Goal: Transaction & Acquisition: Purchase product/service

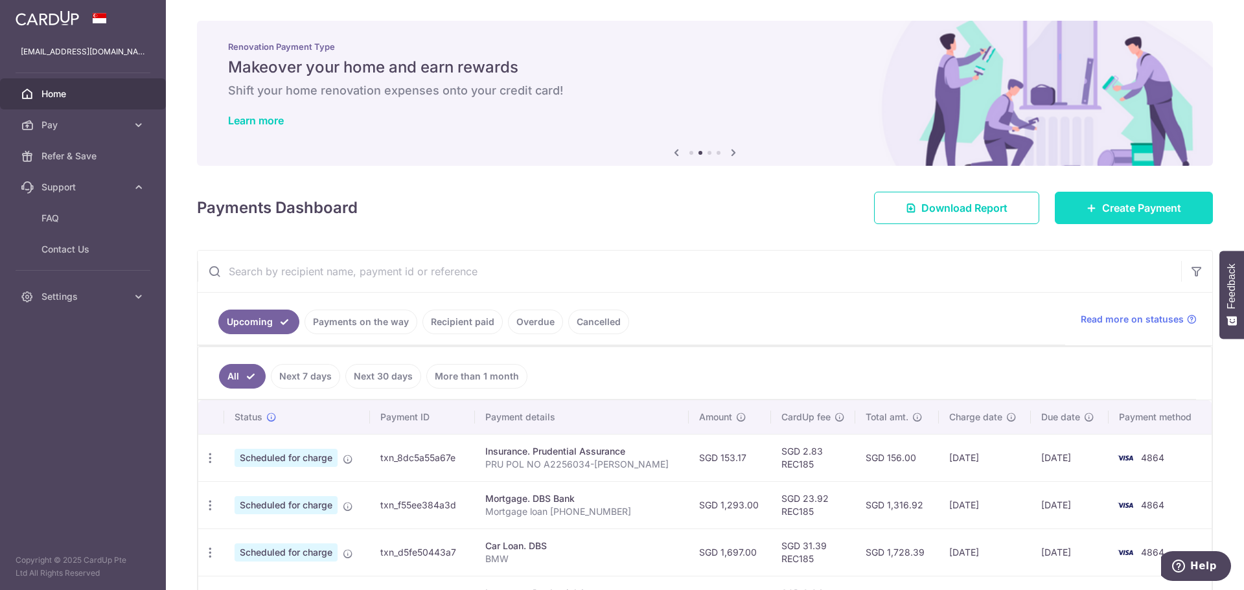
click at [1102, 205] on span "Create Payment" at bounding box center [1141, 208] width 79 height 16
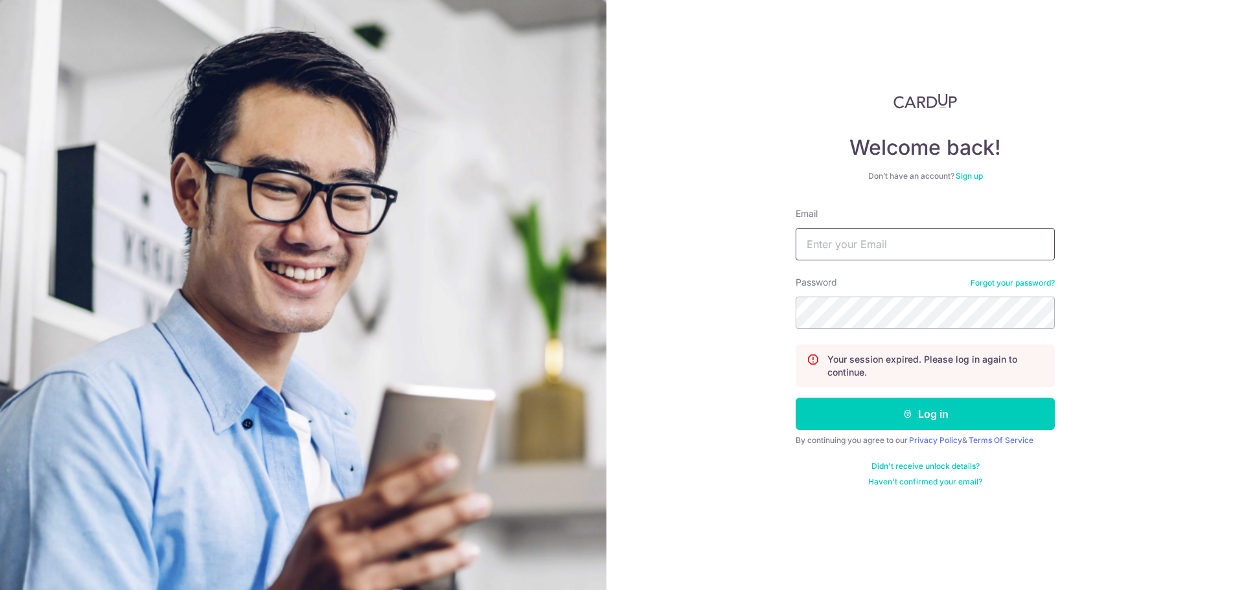
click at [838, 242] on input "Email" at bounding box center [924, 244] width 259 height 32
type input "puneet_sikka@yahoo.com"
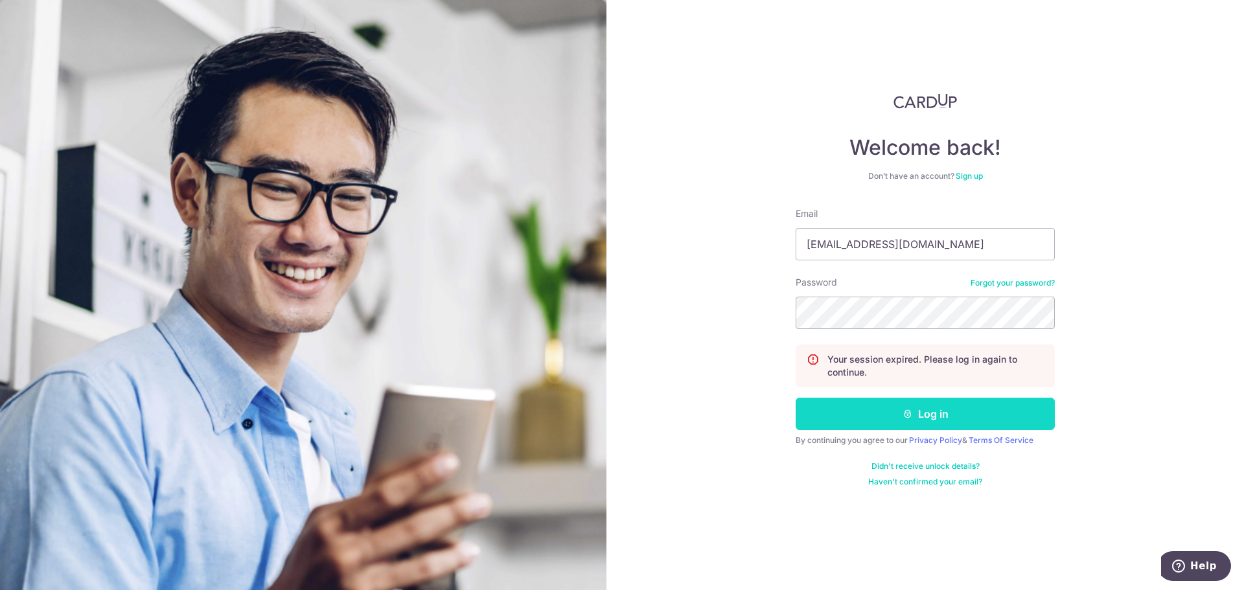
click at [925, 410] on button "Log in" at bounding box center [924, 414] width 259 height 32
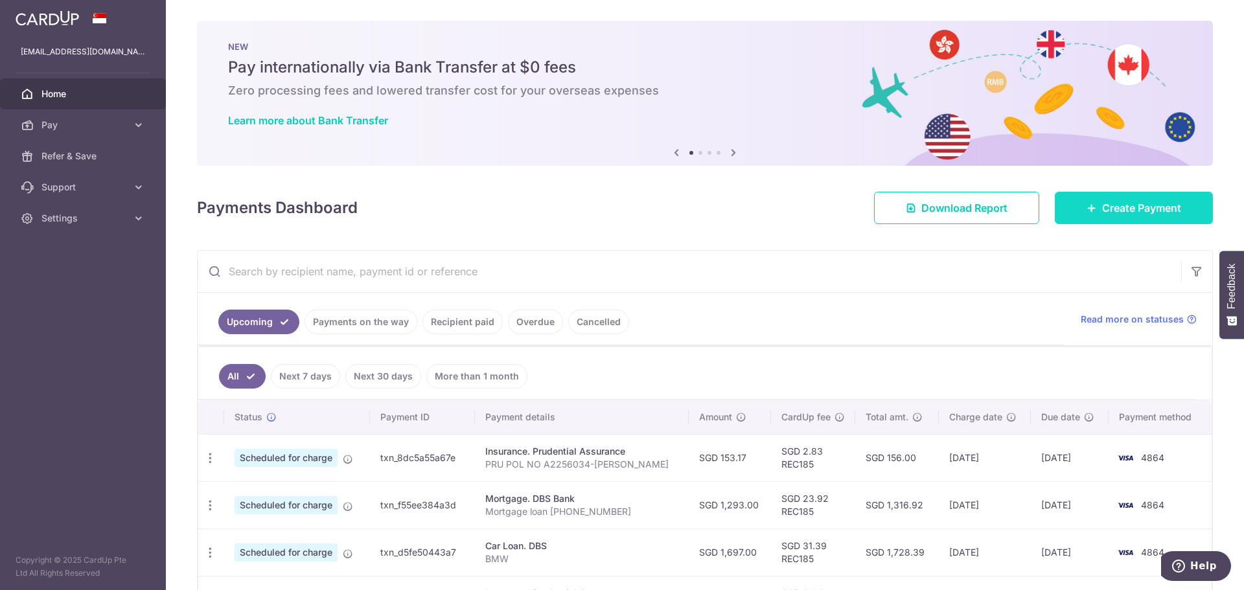
click at [1102, 214] on span "Create Payment" at bounding box center [1141, 208] width 79 height 16
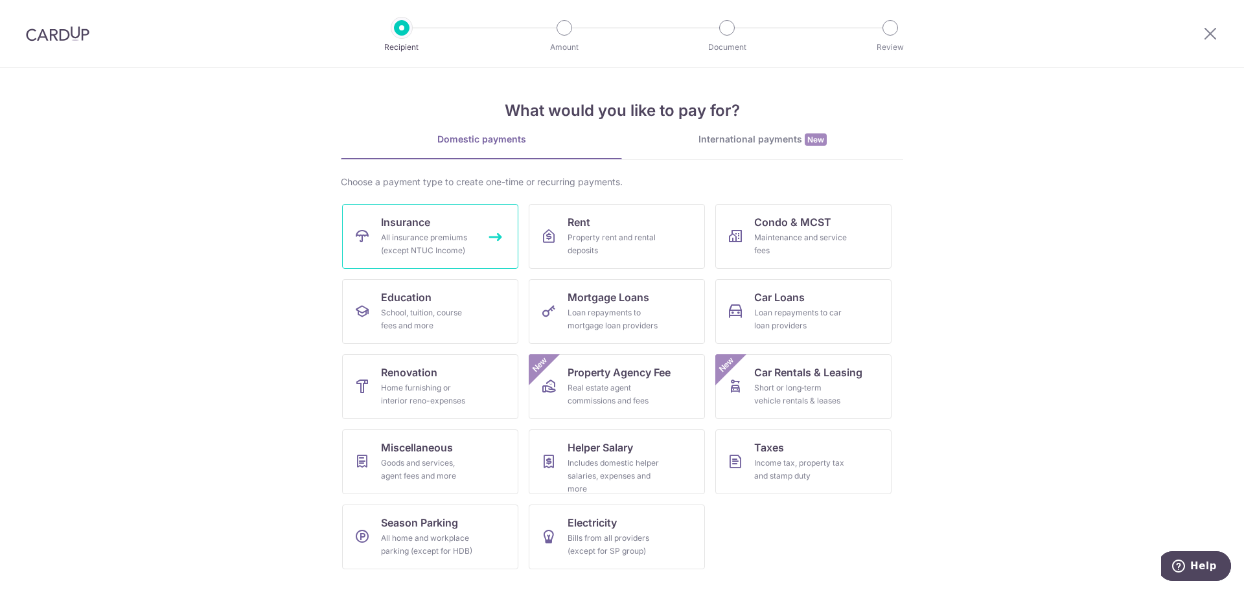
click at [449, 244] on div "All insurance premiums (except NTUC Income)" at bounding box center [427, 244] width 93 height 26
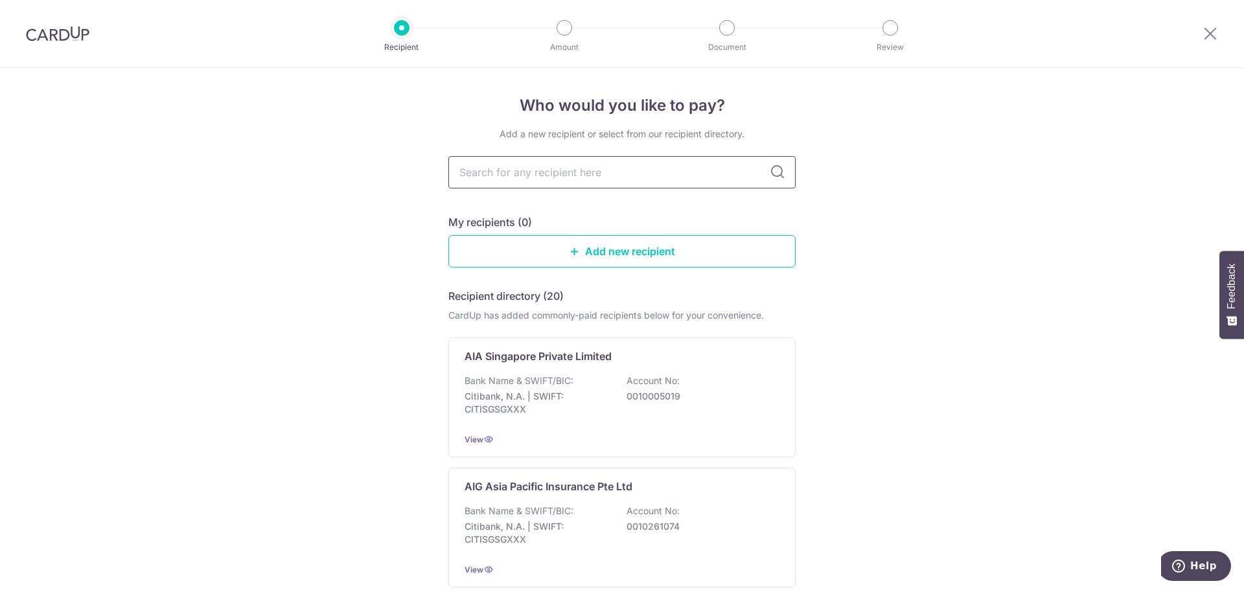
click at [549, 179] on input "text" at bounding box center [621, 172] width 347 height 32
drag, startPoint x: 742, startPoint y: 222, endPoint x: 748, endPoint y: 214, distance: 9.6
click at [742, 222] on div "My recipients (0)" at bounding box center [621, 222] width 347 height 16
click at [608, 176] on input "text" at bounding box center [621, 172] width 347 height 32
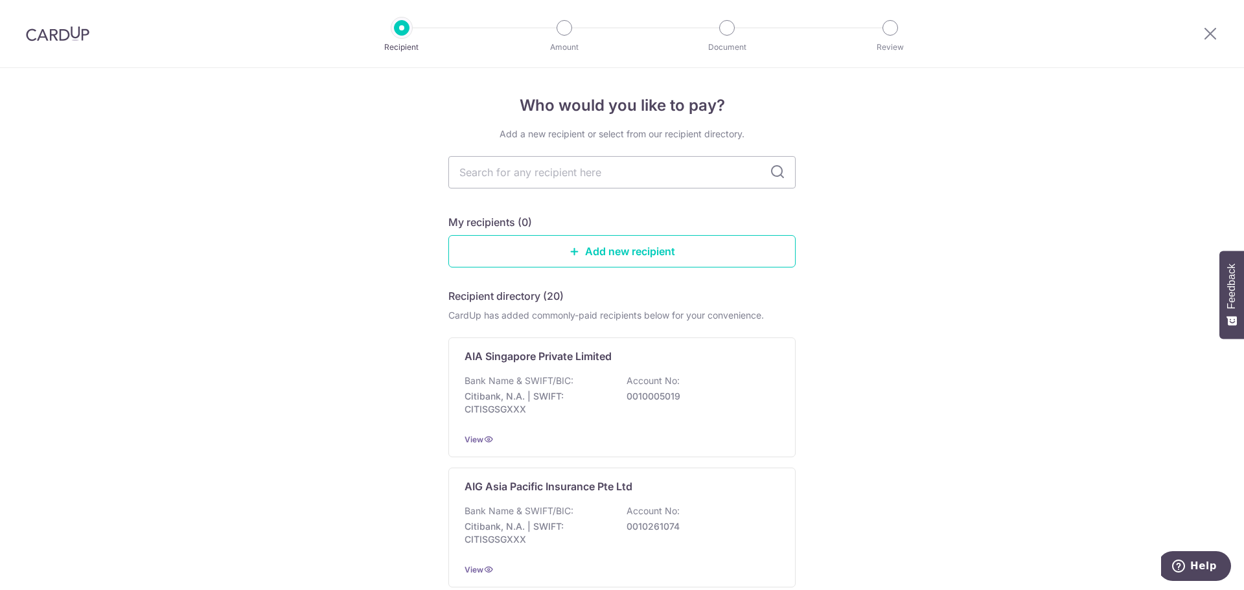
click at [594, 179] on input "text" at bounding box center [621, 172] width 347 height 32
type input "pru"
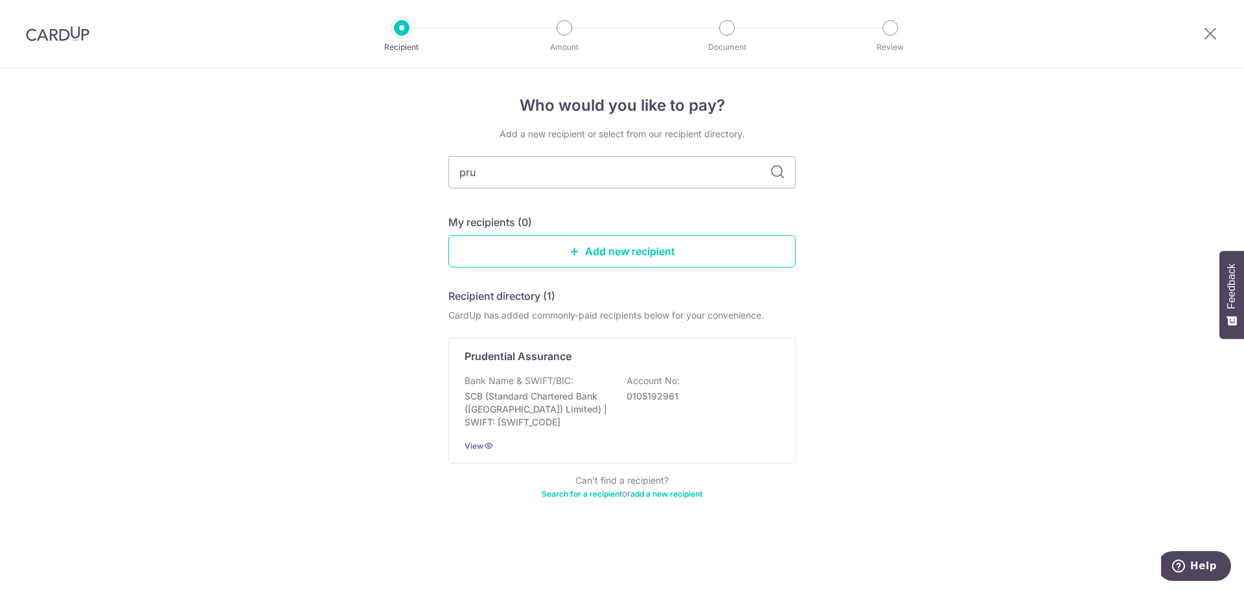
click at [782, 172] on icon at bounding box center [778, 173] width 16 height 16
click at [775, 169] on icon at bounding box center [778, 173] width 16 height 16
click at [556, 386] on p "Bank Name & SWIFT/BIC:" at bounding box center [518, 380] width 109 height 13
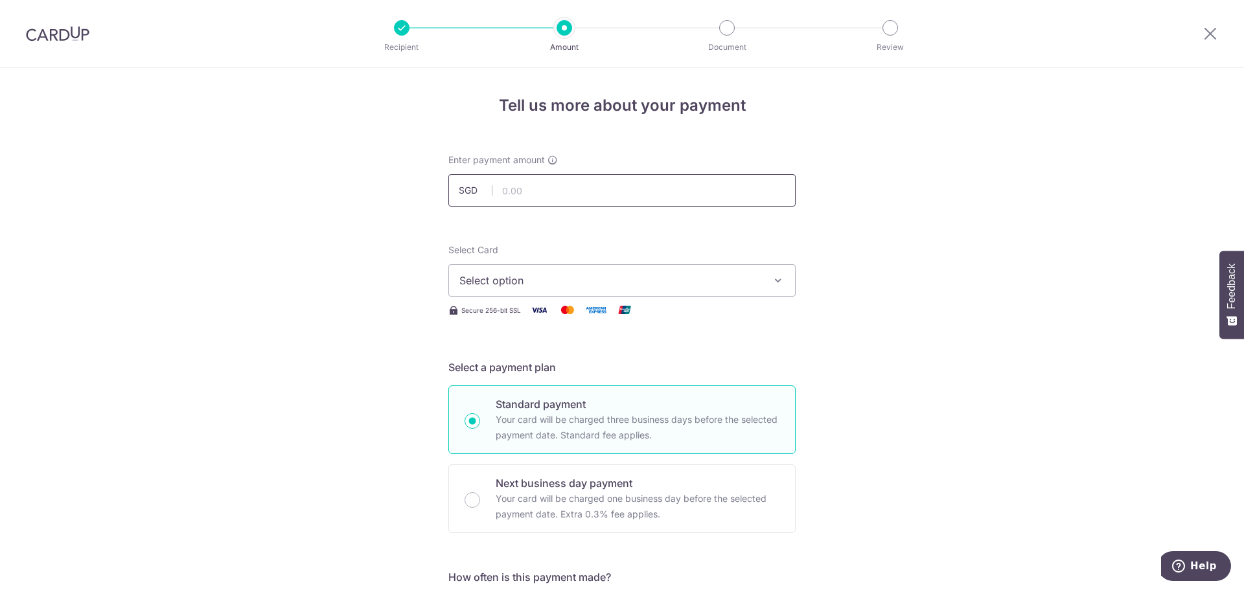
click at [536, 191] on input "text" at bounding box center [621, 190] width 347 height 32
type input "12.45"
click at [661, 282] on span "Select option" at bounding box center [610, 281] width 302 height 16
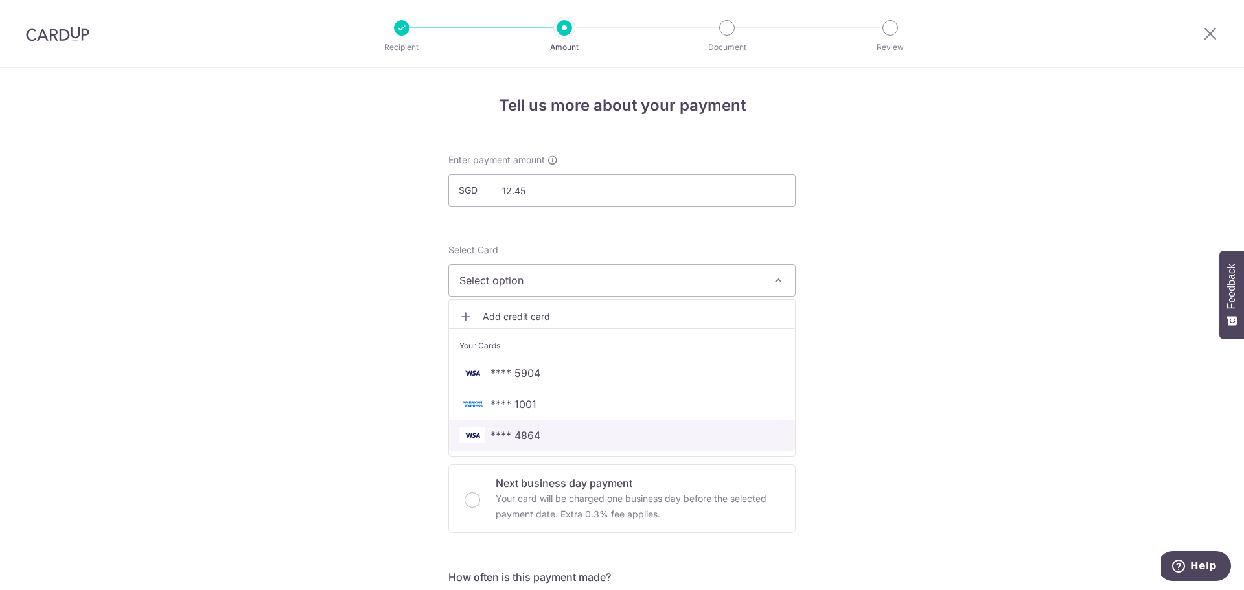
click at [516, 428] on span "**** 4864" at bounding box center [515, 436] width 50 height 16
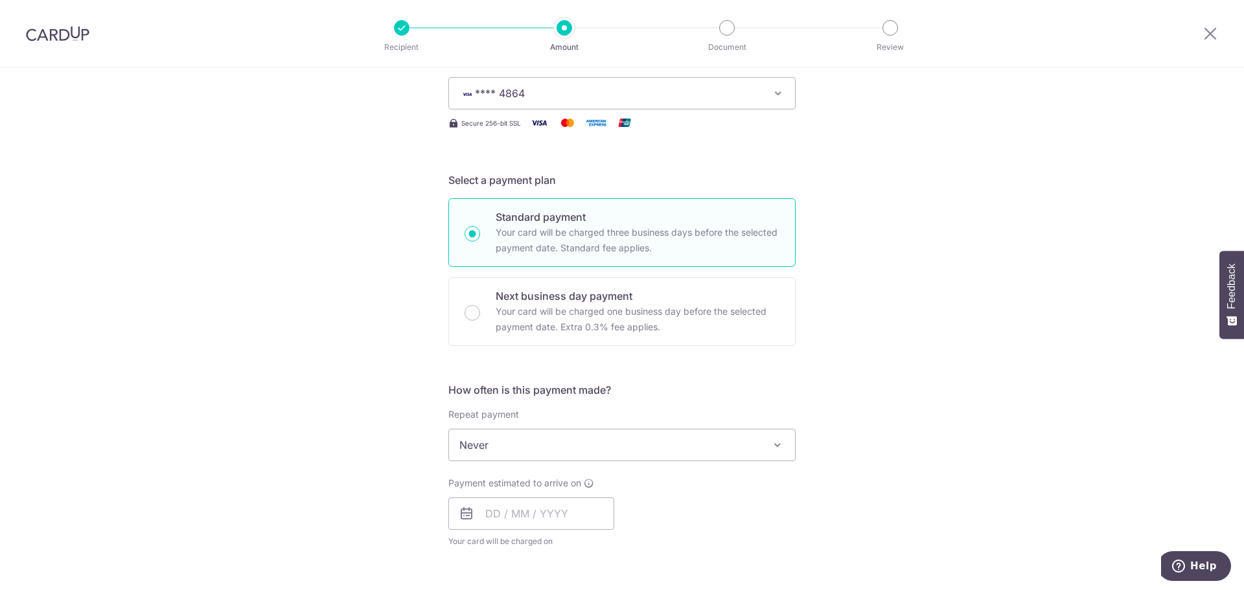
scroll to position [194, 0]
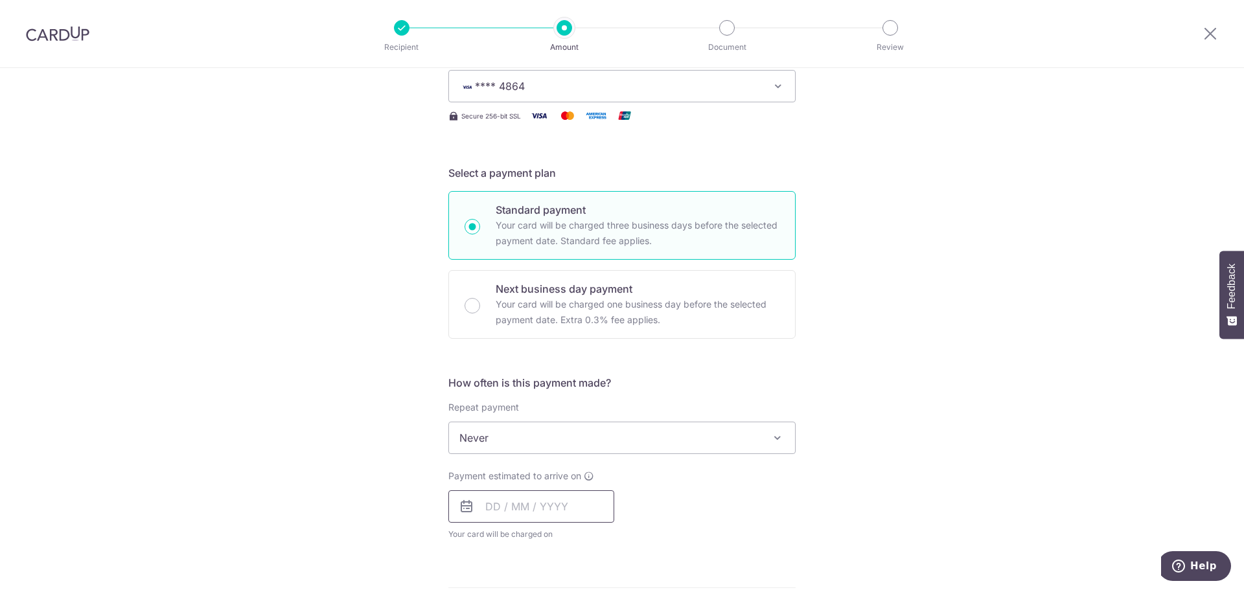
click at [512, 507] on input "text" at bounding box center [531, 506] width 166 height 32
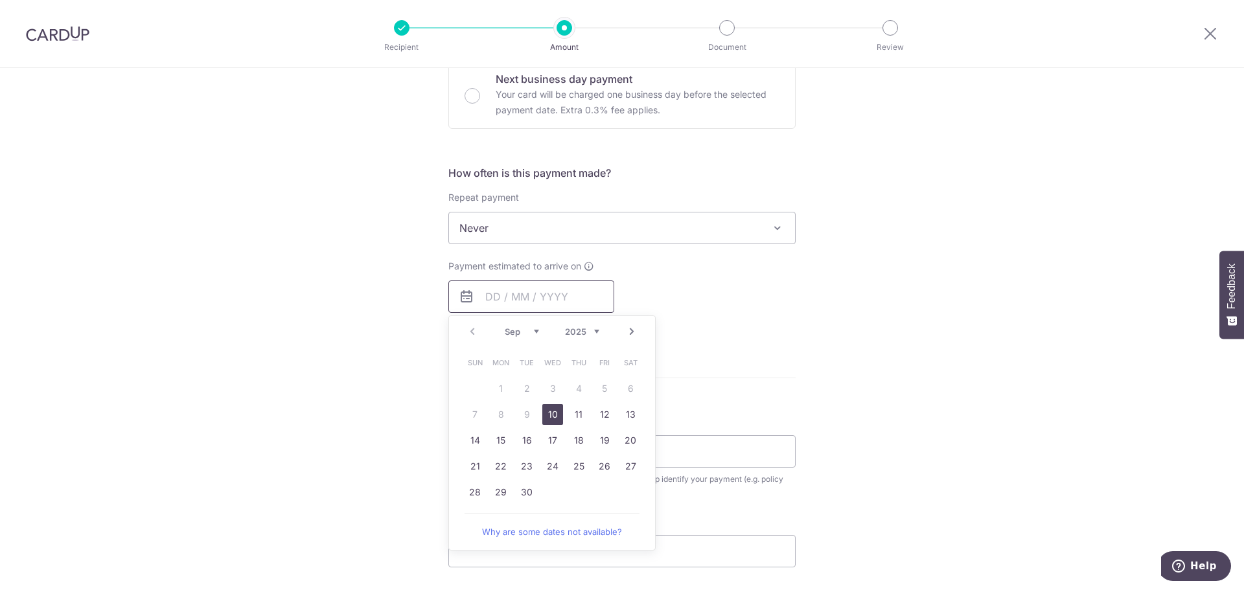
scroll to position [453, 0]
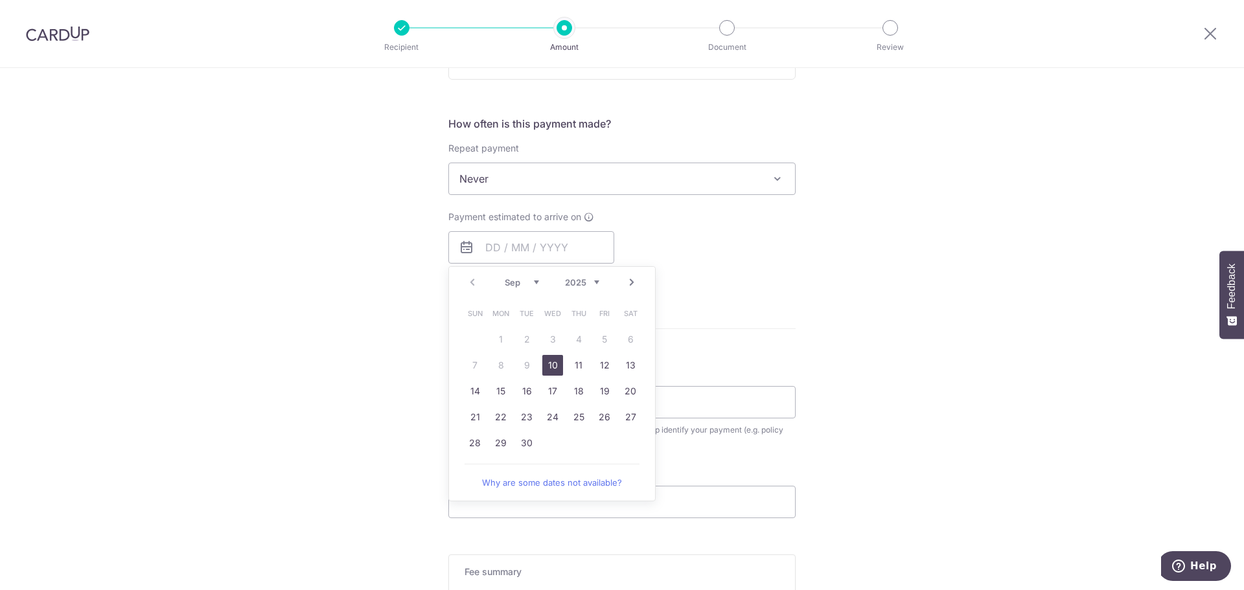
click at [556, 372] on link "10" at bounding box center [552, 365] width 21 height 21
type input "[DATE]"
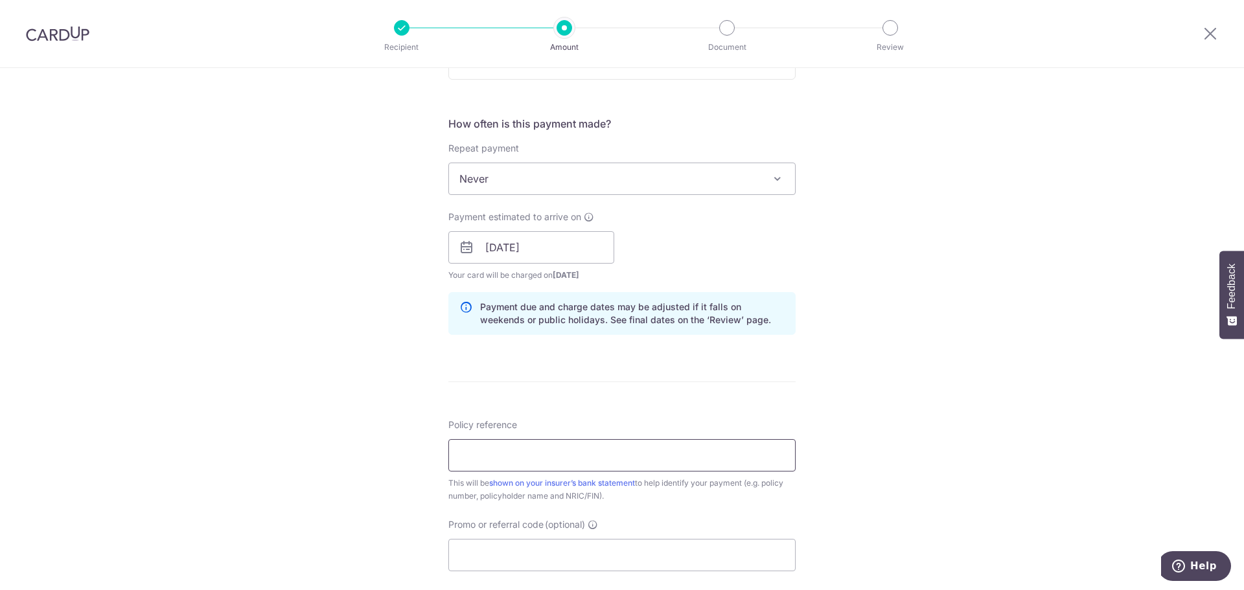
click at [488, 470] on input "Policy reference" at bounding box center [621, 455] width 347 height 32
click at [482, 558] on input "Promo or referral code (optional)" at bounding box center [621, 555] width 347 height 32
paste input "OFF225"
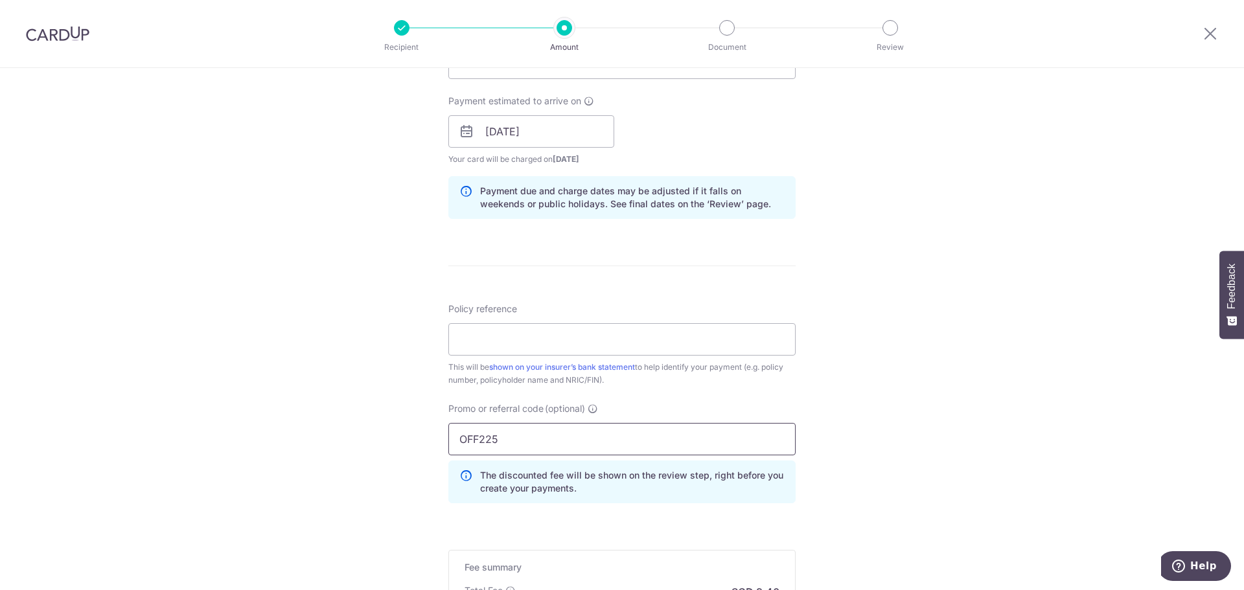
scroll to position [583, 0]
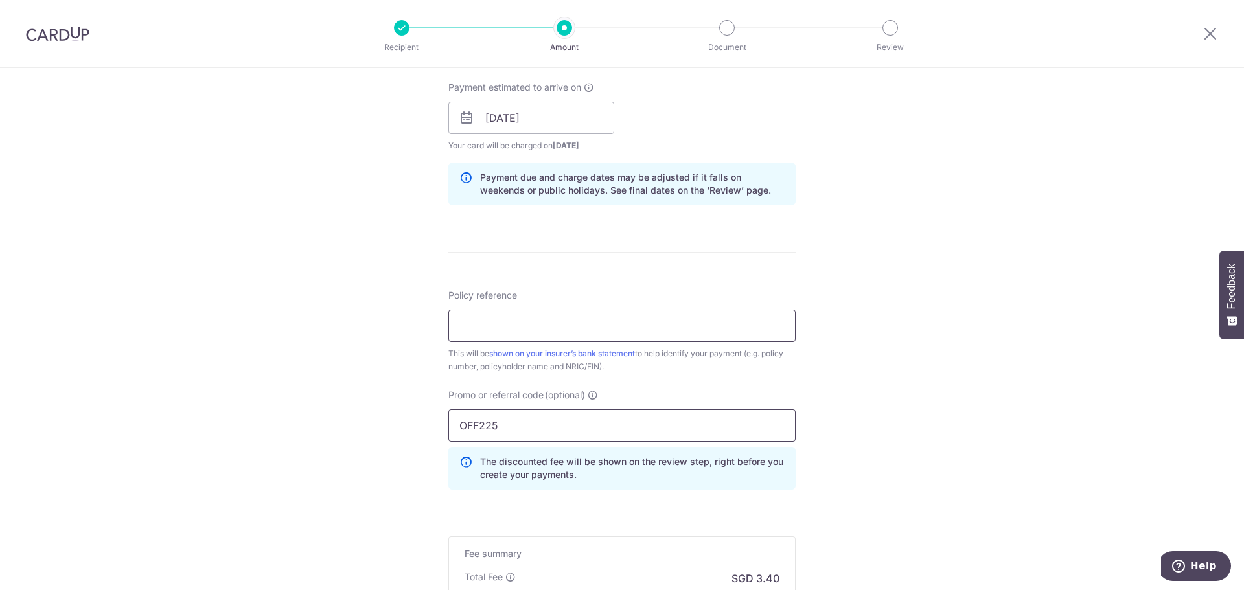
type input "OFF225"
click at [499, 332] on input "Policy reference" at bounding box center [621, 326] width 347 height 32
type input "78688445- FOR ADVAY SIKKA"
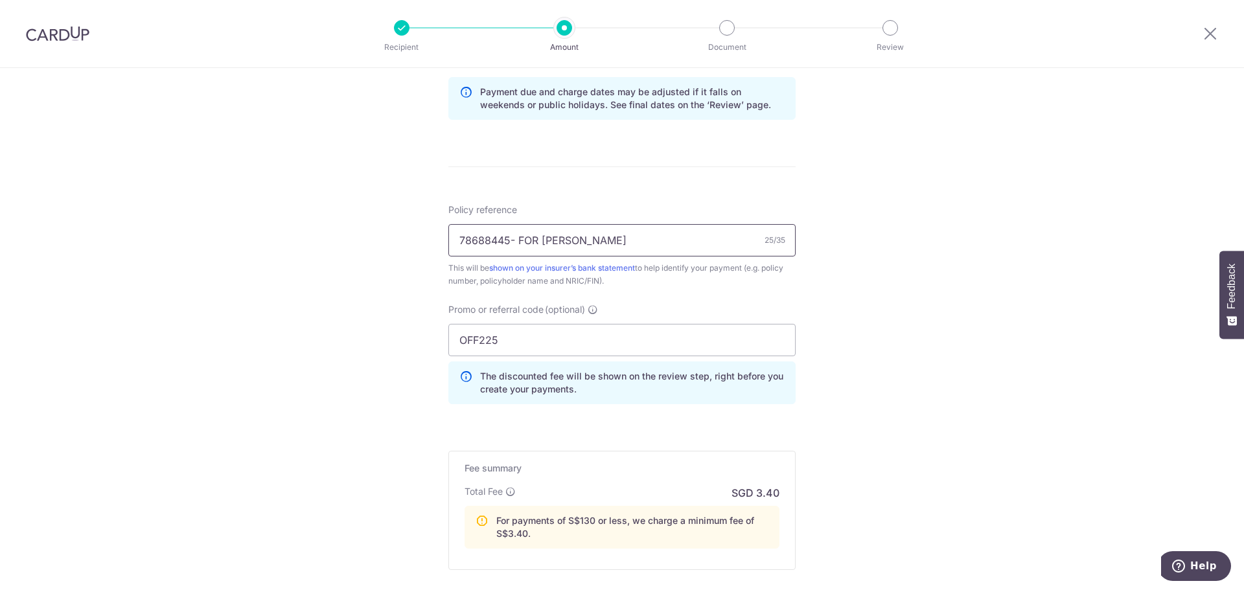
scroll to position [814, 0]
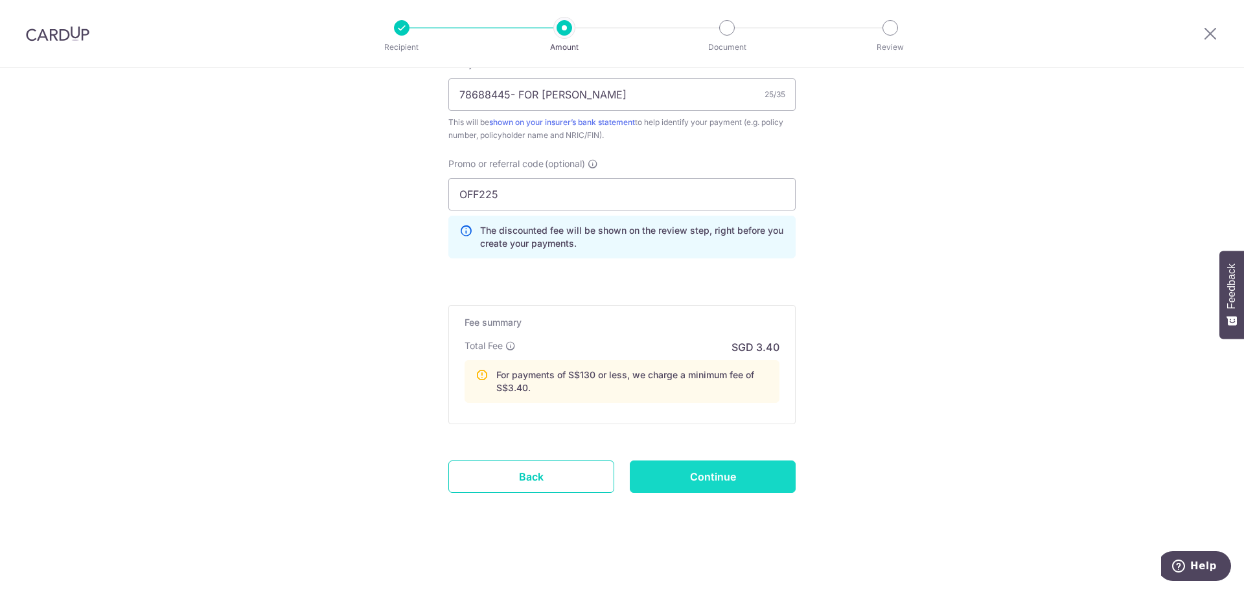
click at [711, 478] on input "Continue" at bounding box center [713, 477] width 166 height 32
type input "Create Schedule"
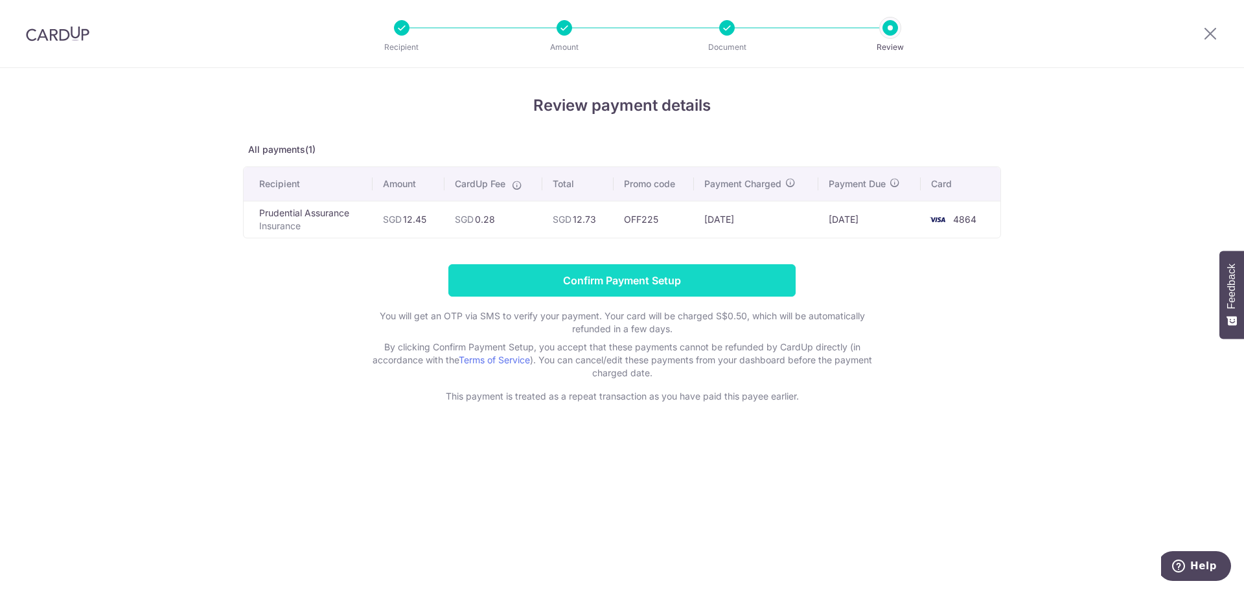
click at [602, 280] on input "Confirm Payment Setup" at bounding box center [621, 280] width 347 height 32
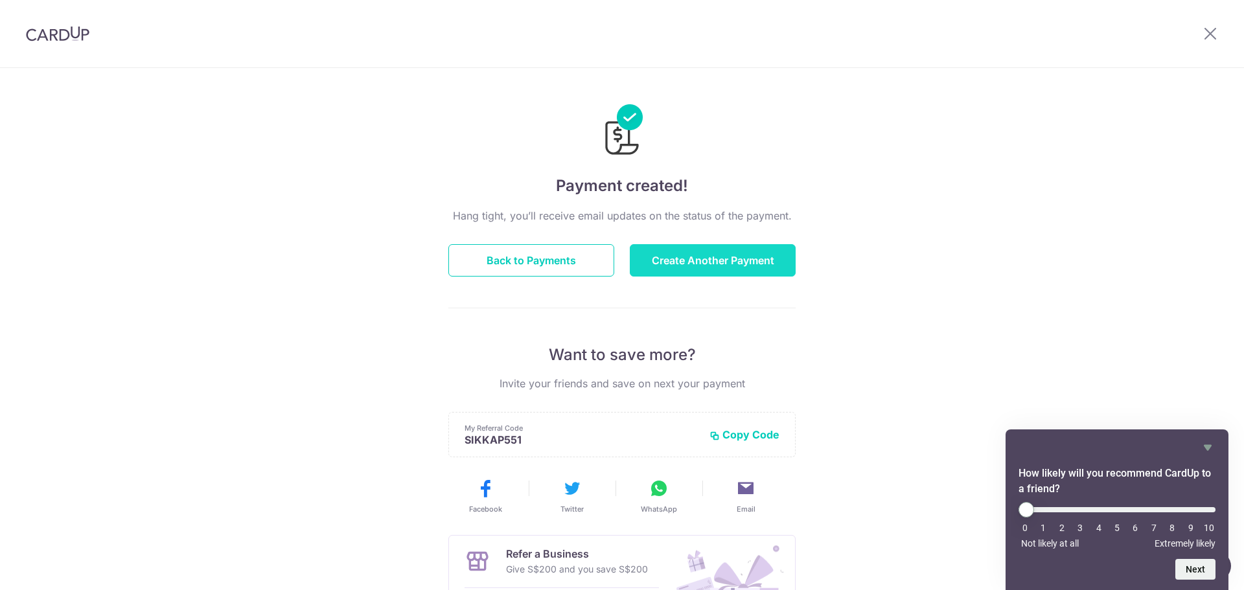
click at [675, 255] on button "Create Another Payment" at bounding box center [713, 260] width 166 height 32
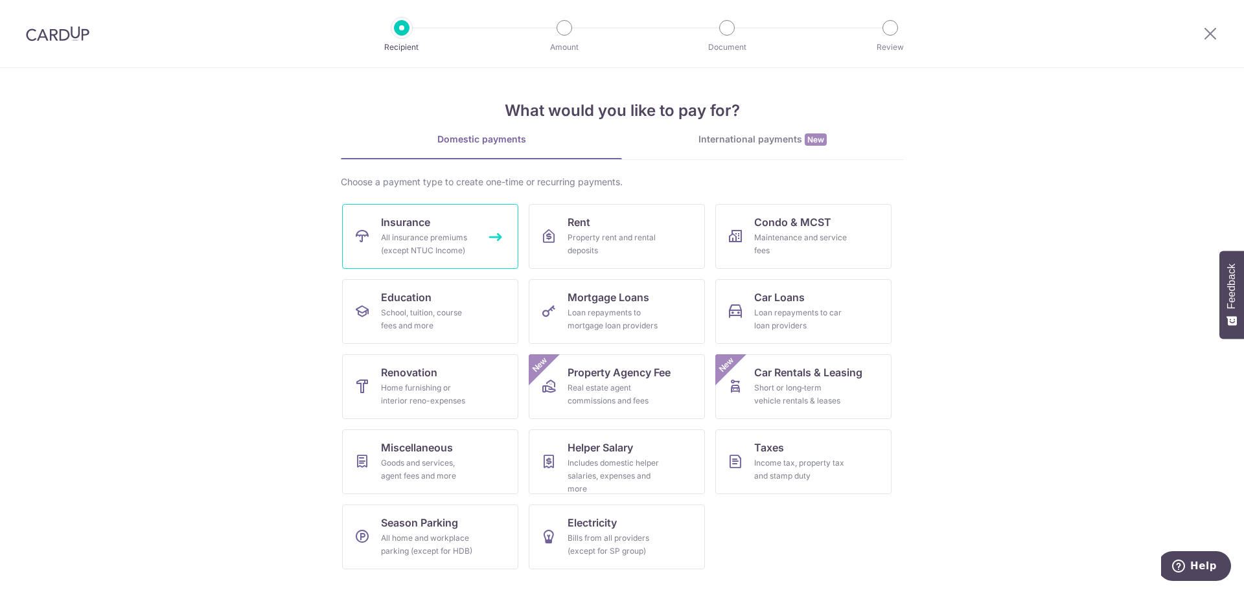
click at [429, 242] on div "All insurance premiums (except NTUC Income)" at bounding box center [427, 244] width 93 height 26
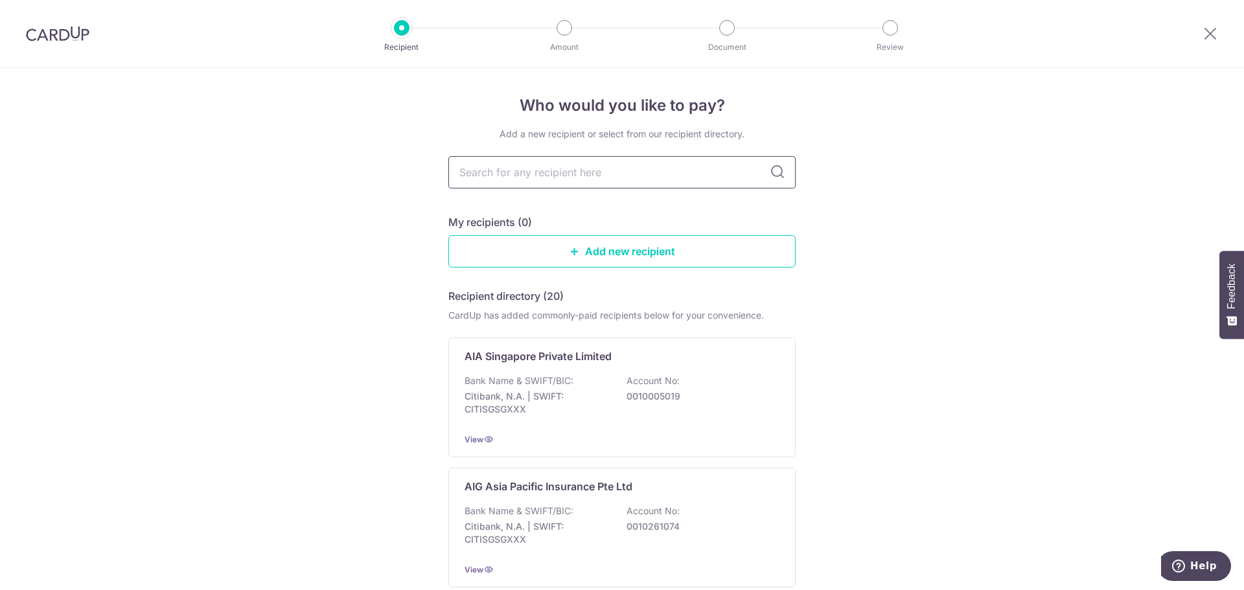
click at [577, 178] on input "text" at bounding box center [621, 172] width 347 height 32
type input "pru"
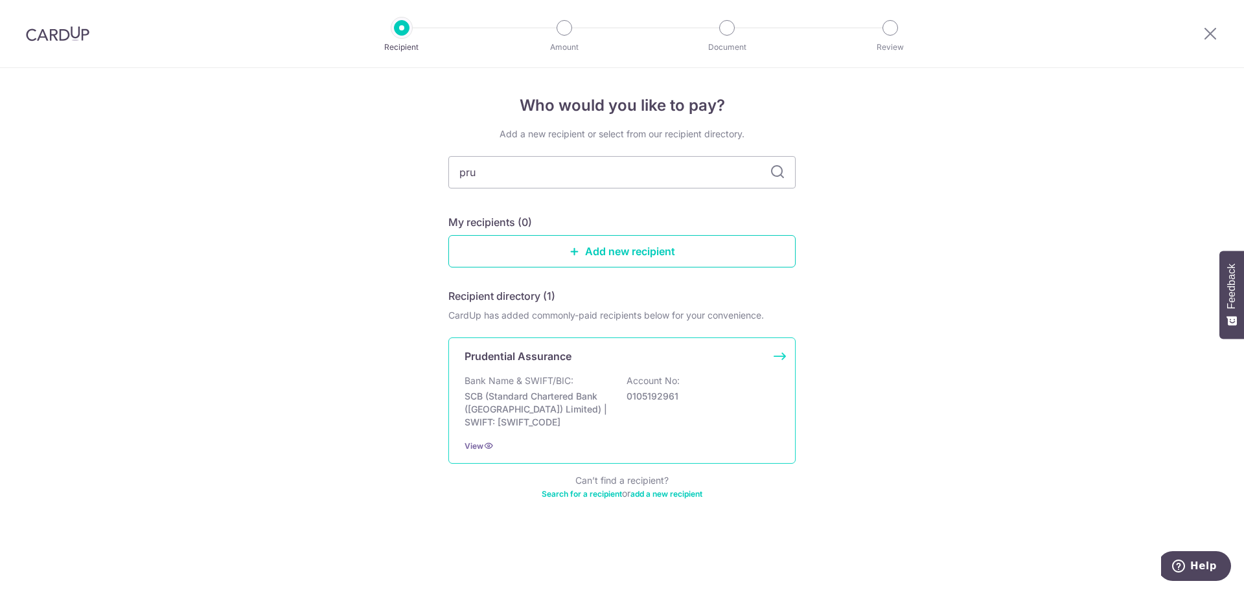
click at [568, 426] on p "SCB (Standard Chartered Bank (Singapore) Limited) | SWIFT: SCBLSG22XXX" at bounding box center [536, 409] width 145 height 39
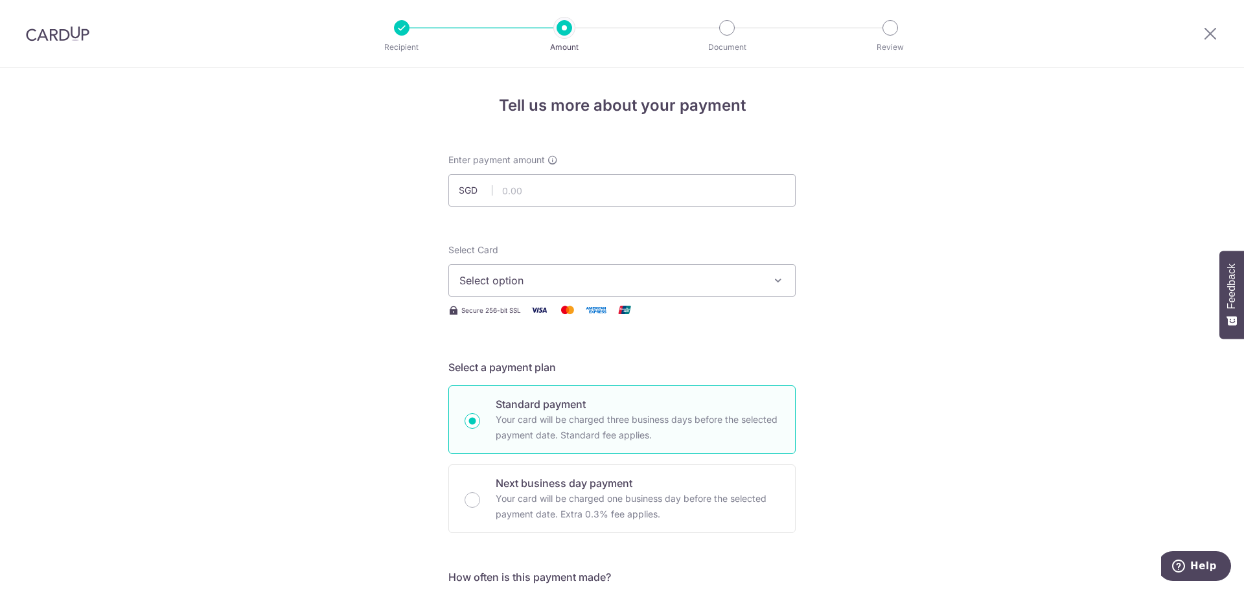
click at [772, 282] on icon "button" at bounding box center [778, 280] width 13 height 13
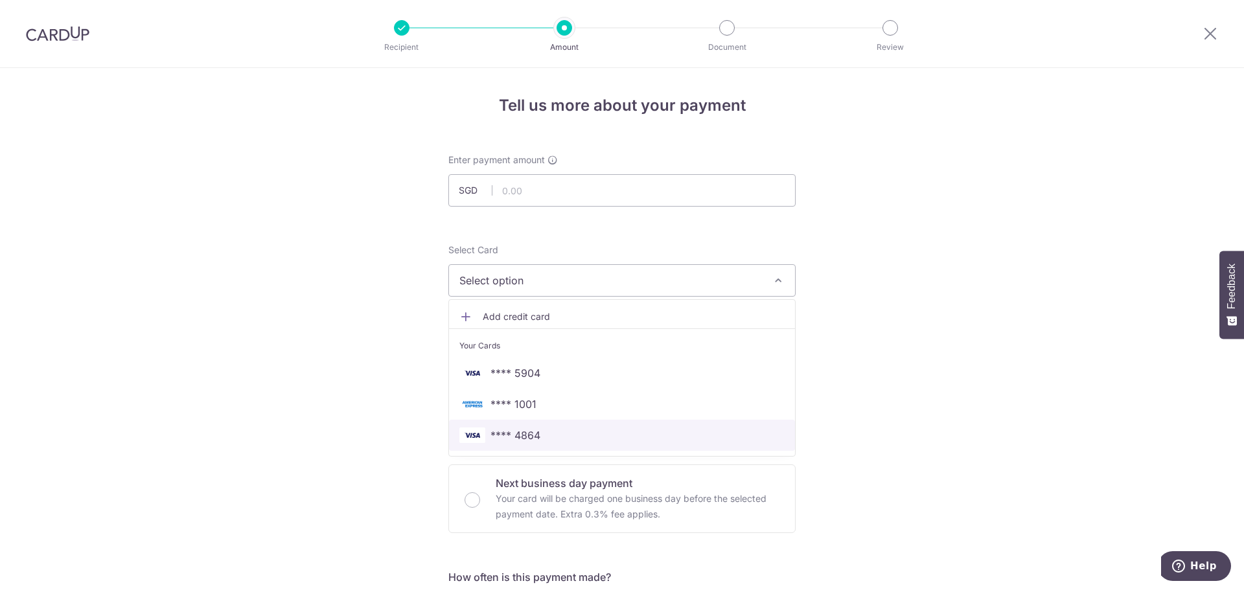
click at [558, 431] on span "**** 4864" at bounding box center [621, 436] width 325 height 16
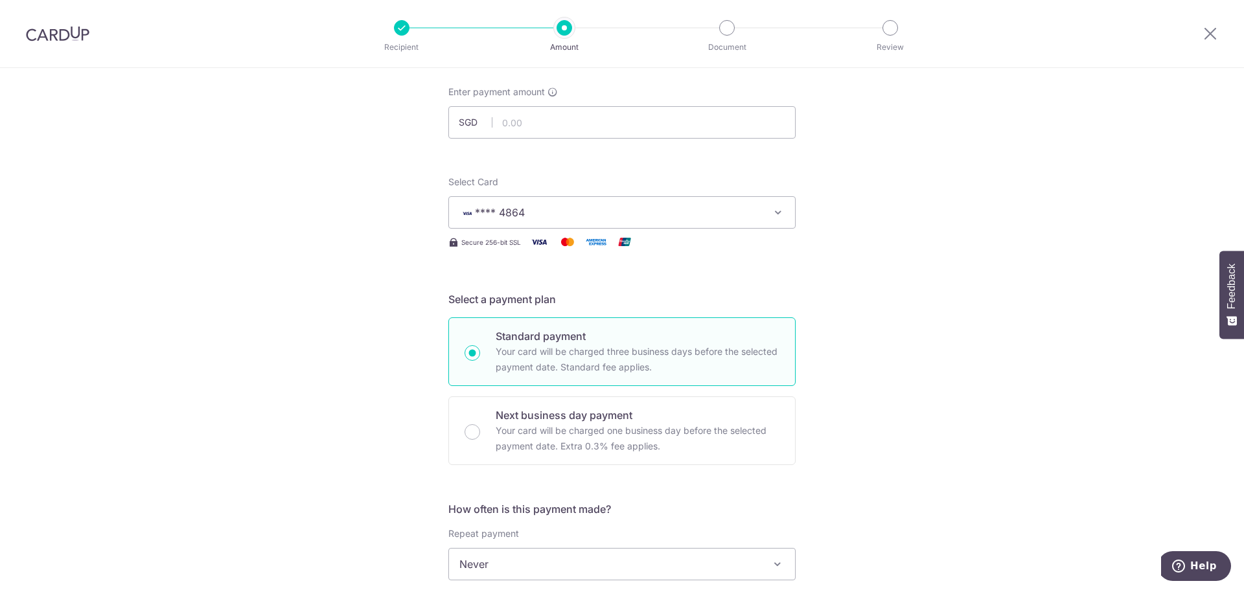
scroll to position [194, 0]
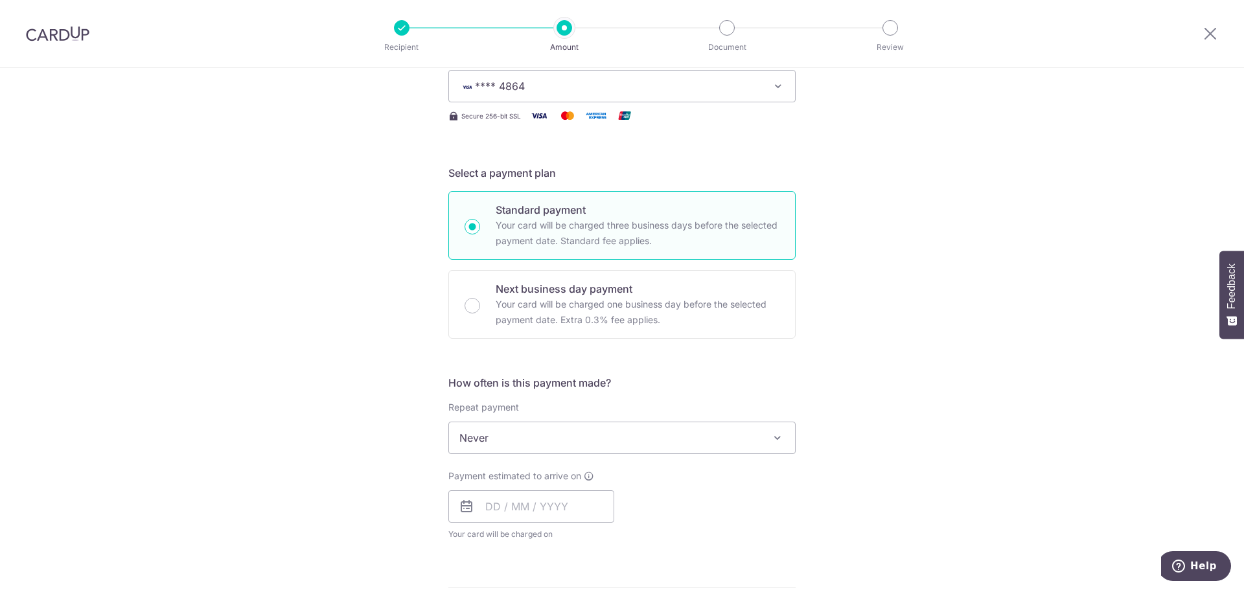
click at [541, 441] on span "Never" at bounding box center [622, 437] width 346 height 31
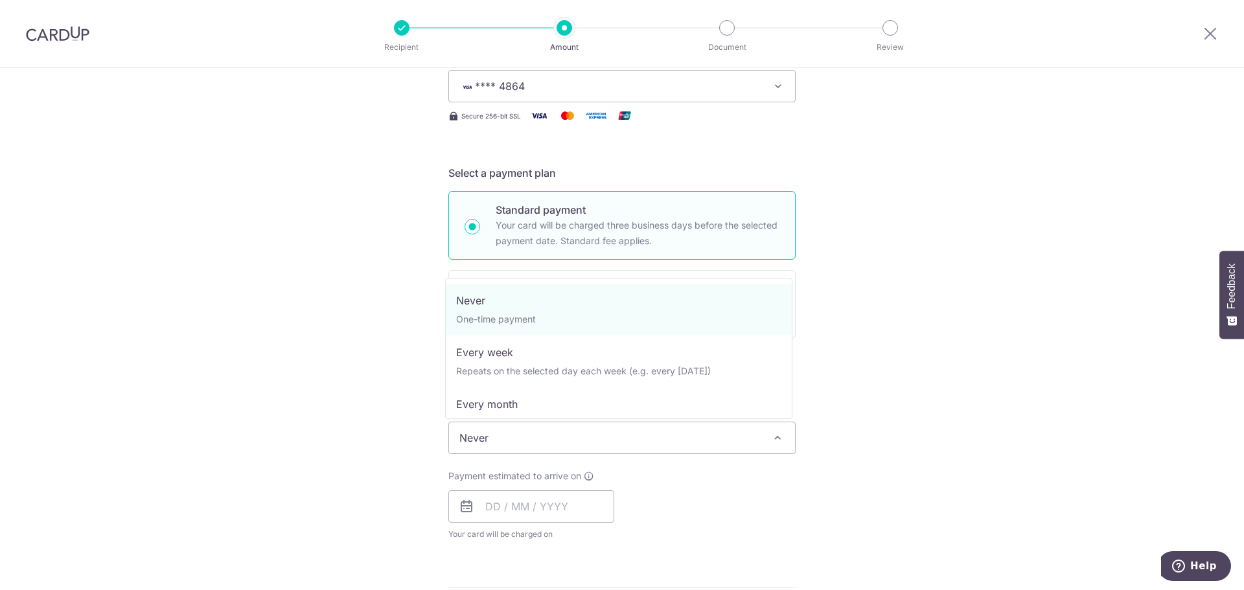
click at [541, 441] on span "Never" at bounding box center [622, 437] width 346 height 31
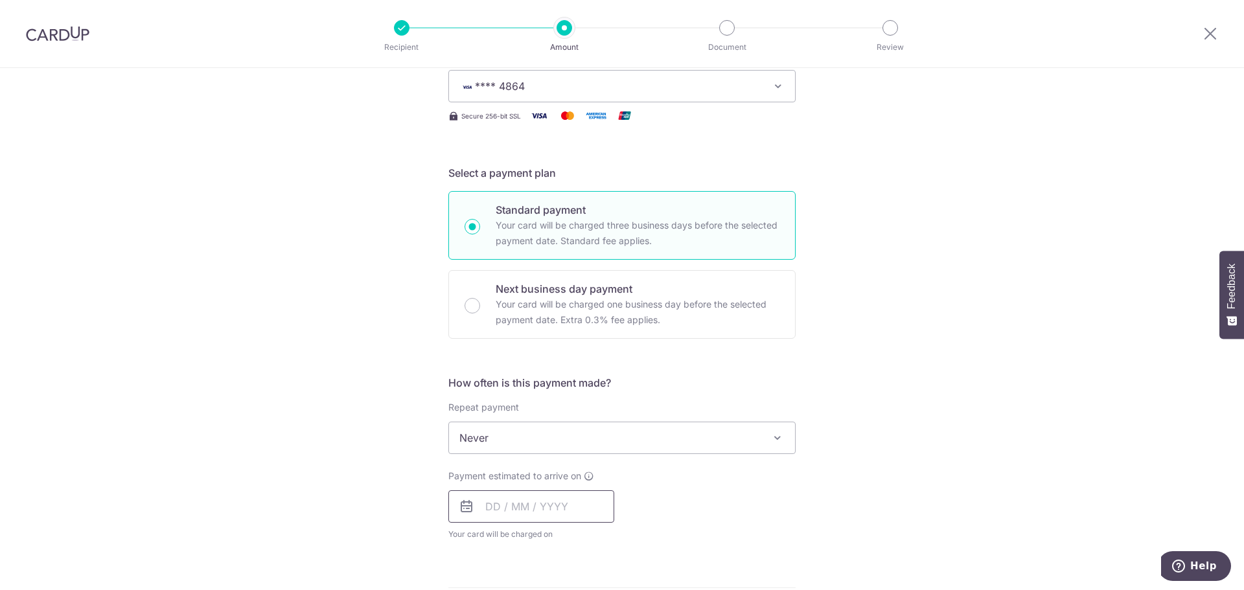
click at [532, 508] on input "text" at bounding box center [531, 506] width 166 height 32
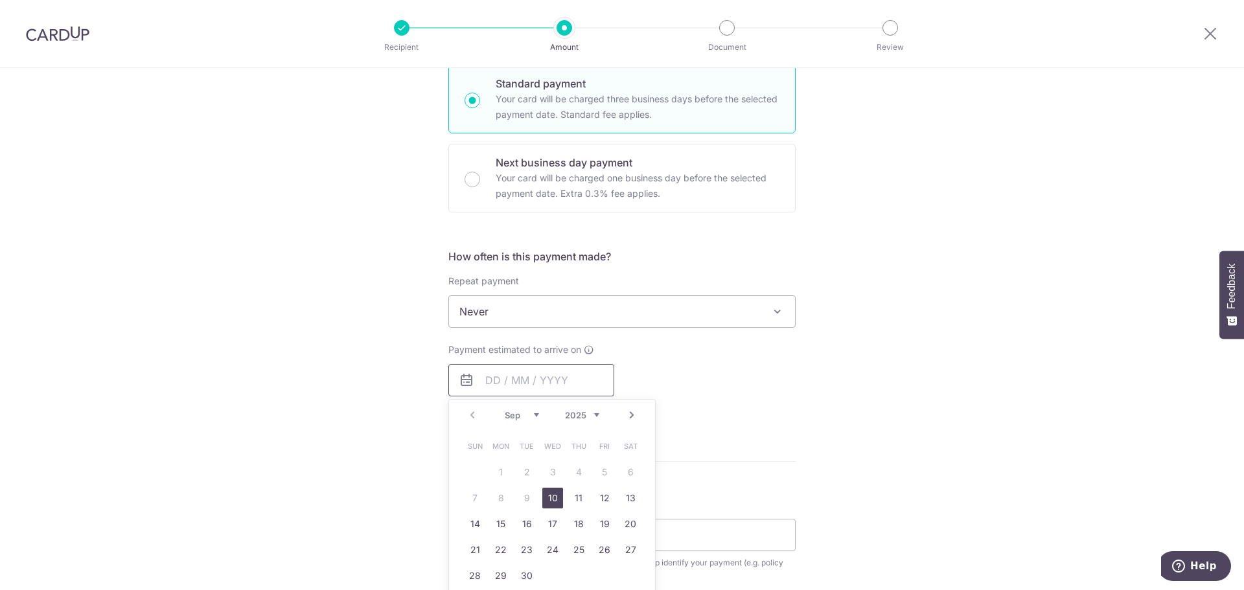
scroll to position [453, 0]
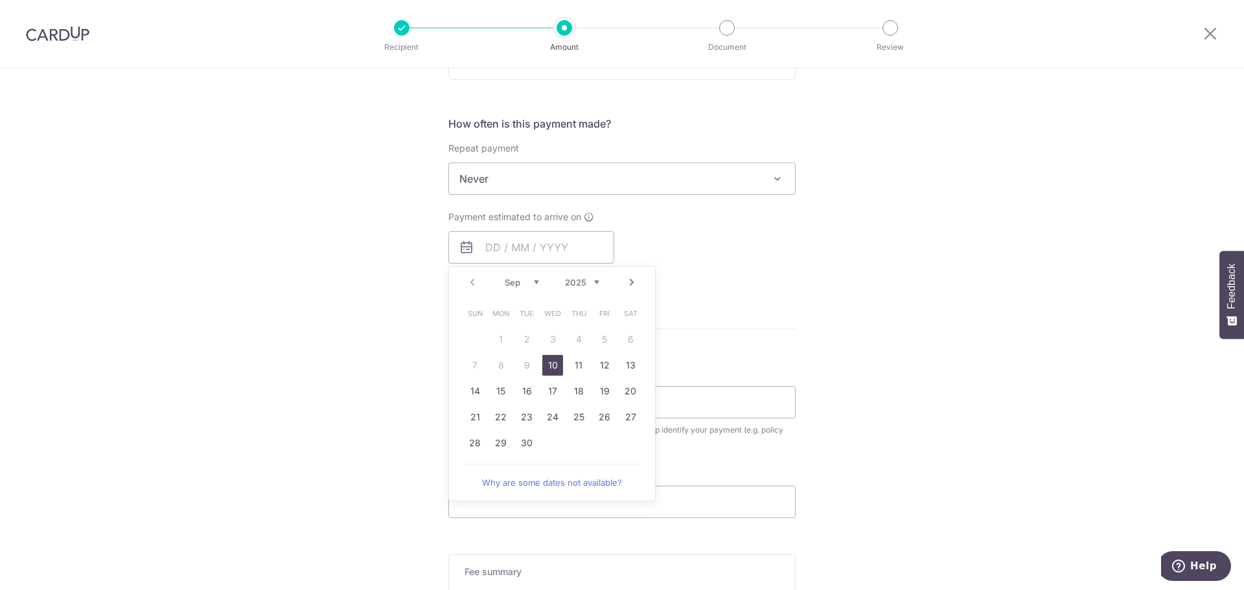
click at [549, 374] on link "10" at bounding box center [552, 365] width 21 height 21
type input "10/09/2025"
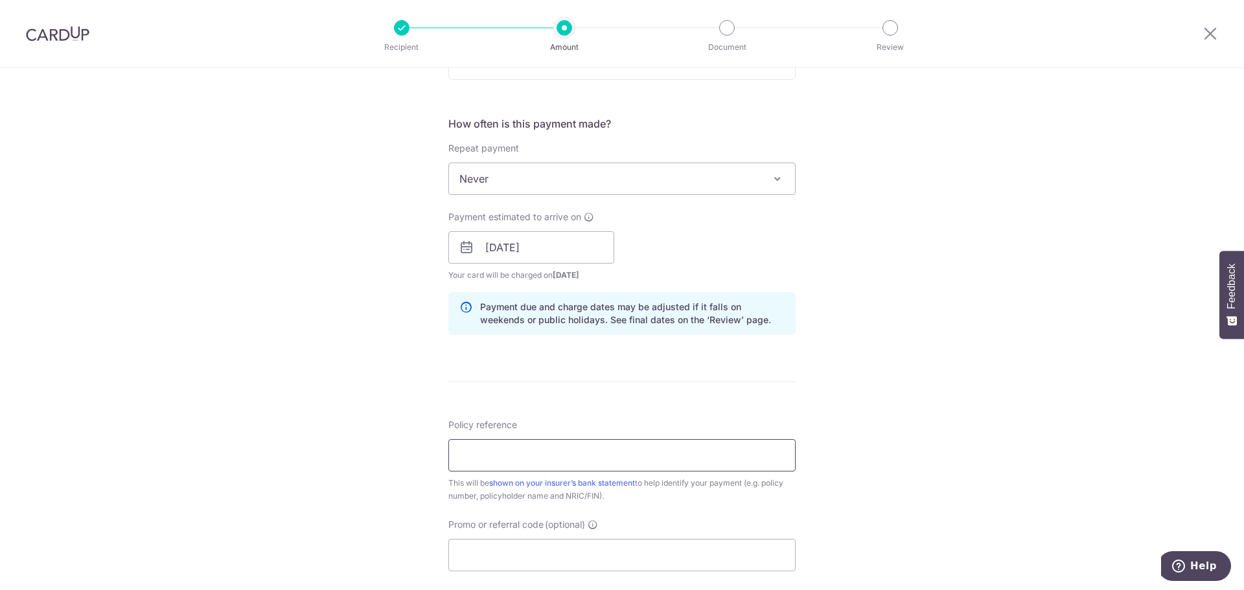
click at [520, 459] on input "Policy reference" at bounding box center [621, 455] width 347 height 32
type input "v"
type input "78688454-SIKKA VRITIKA"
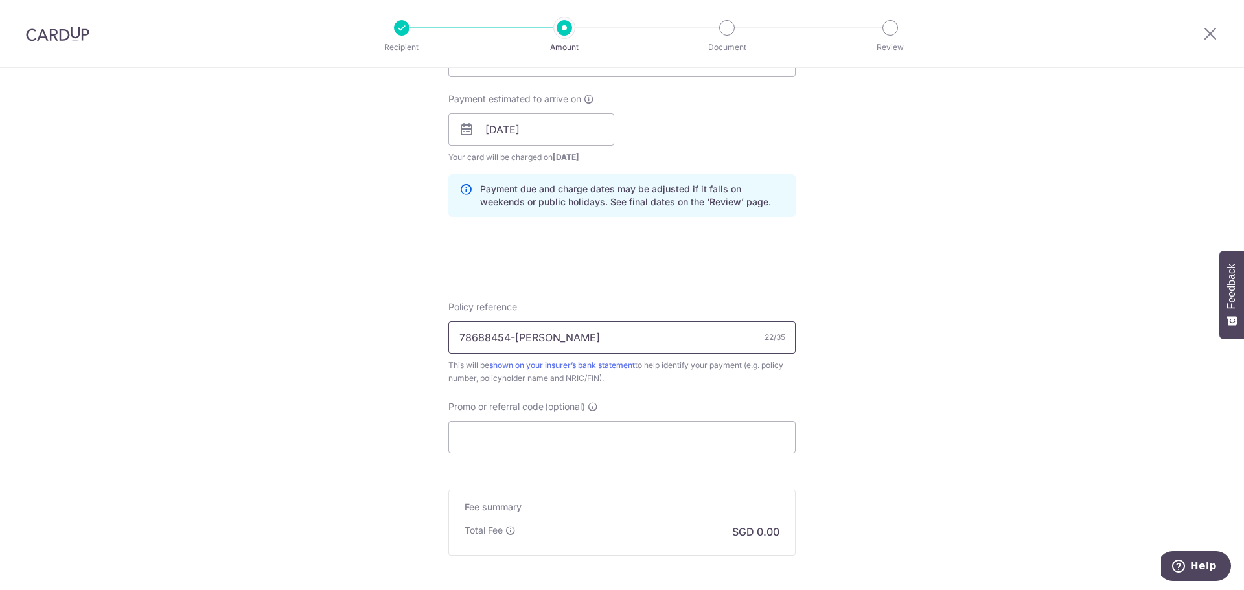
scroll to position [583, 0]
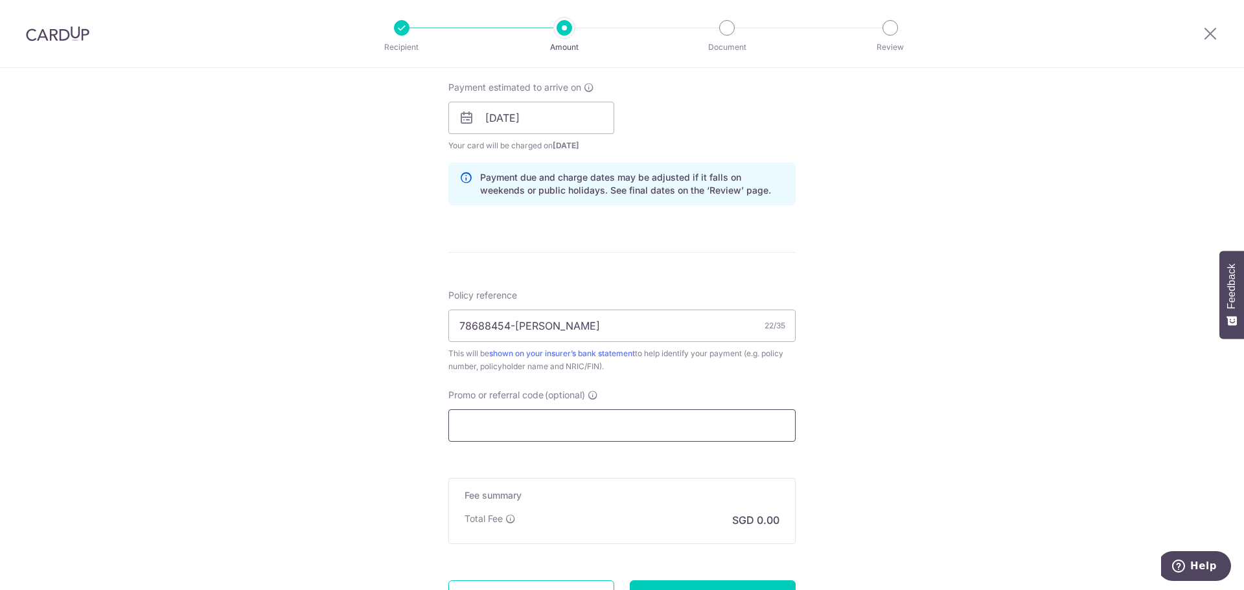
click at [510, 435] on input "Promo or referral code (optional)" at bounding box center [621, 425] width 347 height 32
paste input "OFF225"
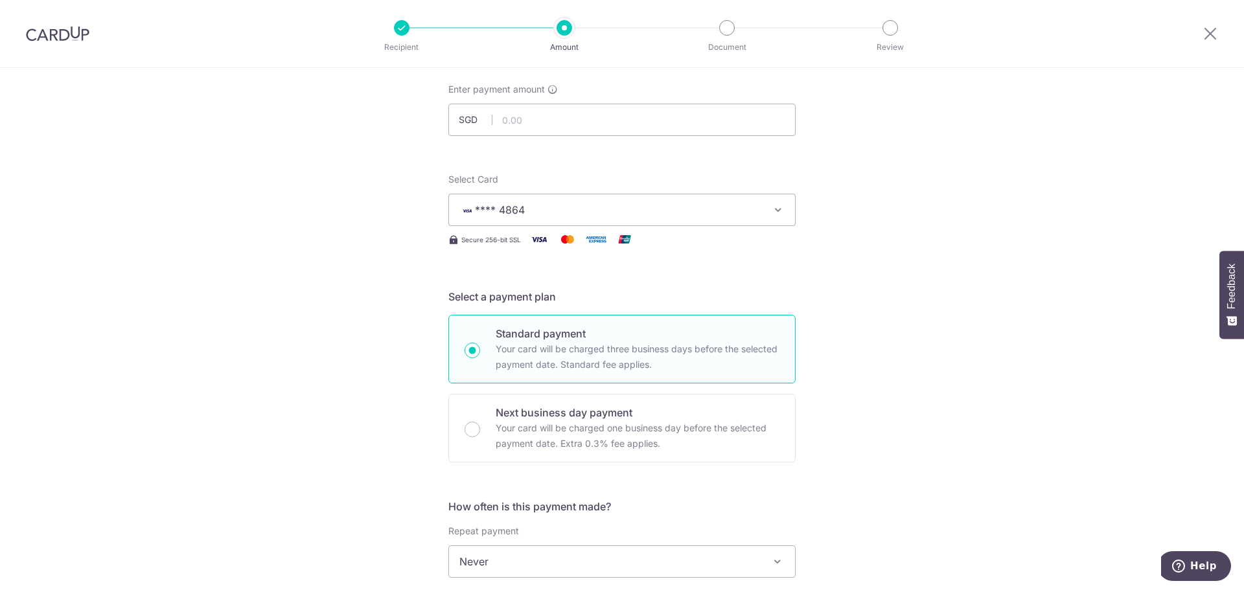
scroll to position [65, 0]
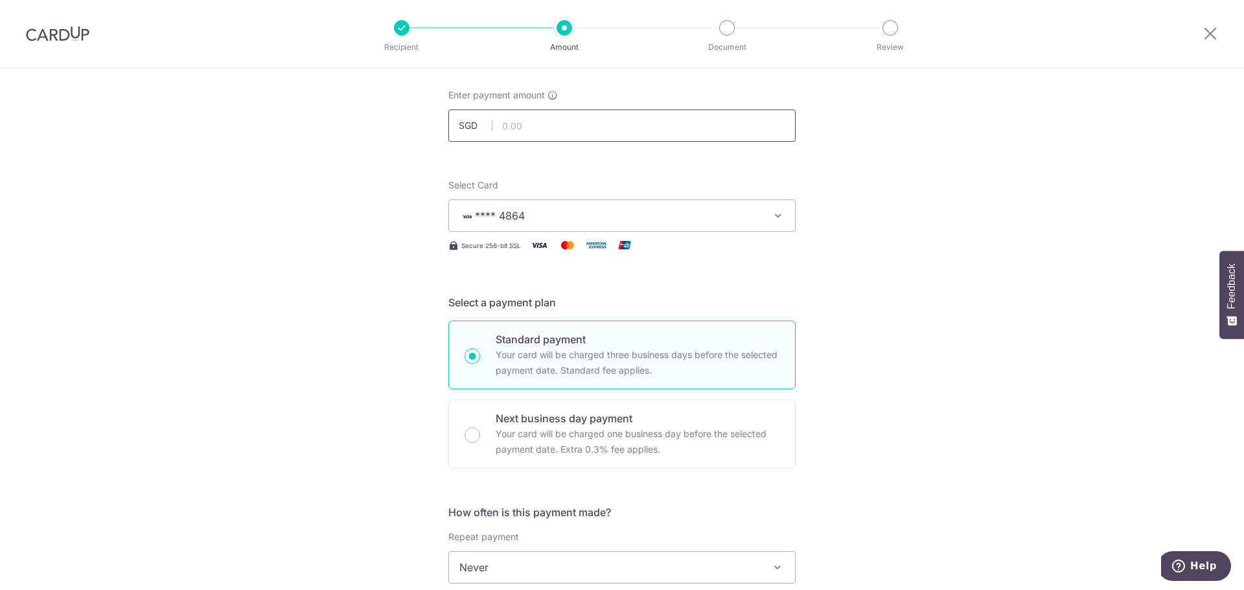
type input "OFF225"
click at [512, 120] on input "text" at bounding box center [621, 125] width 347 height 32
type input "17.27"
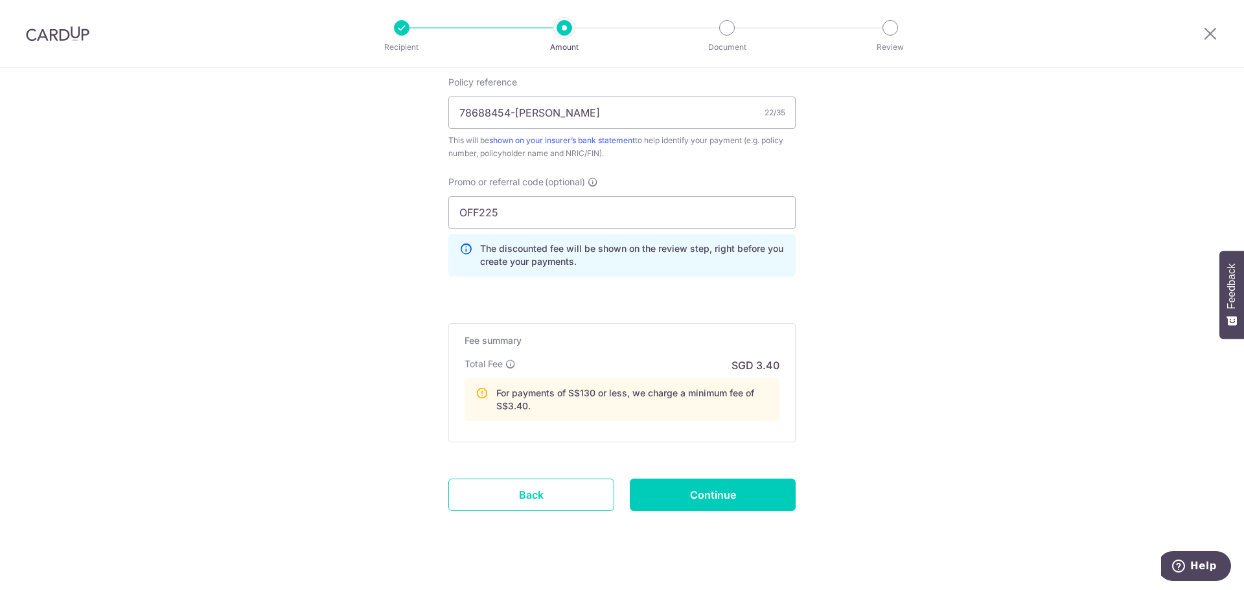
scroll to position [814, 0]
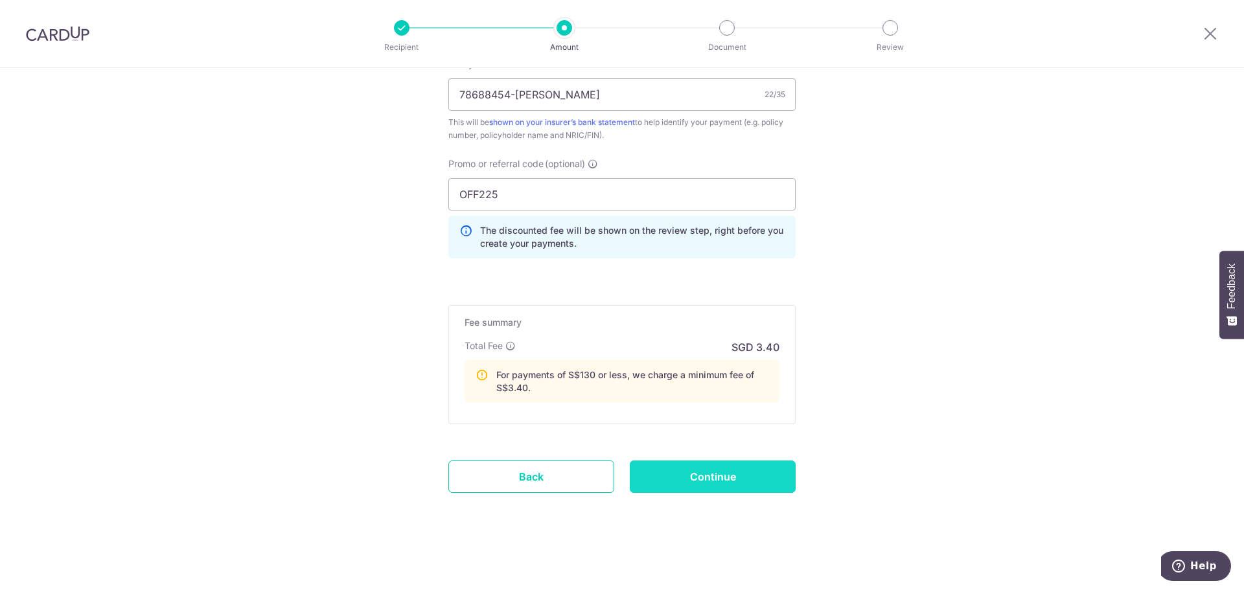
click at [723, 473] on input "Continue" at bounding box center [713, 477] width 166 height 32
type input "Create Schedule"
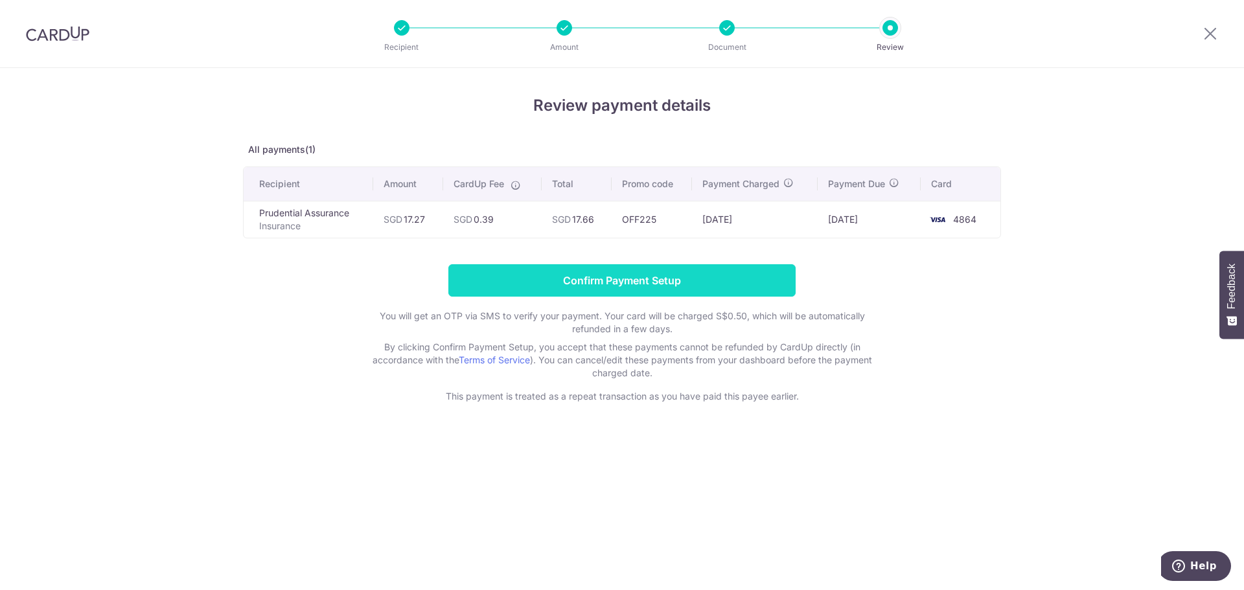
click at [630, 277] on input "Confirm Payment Setup" at bounding box center [621, 280] width 347 height 32
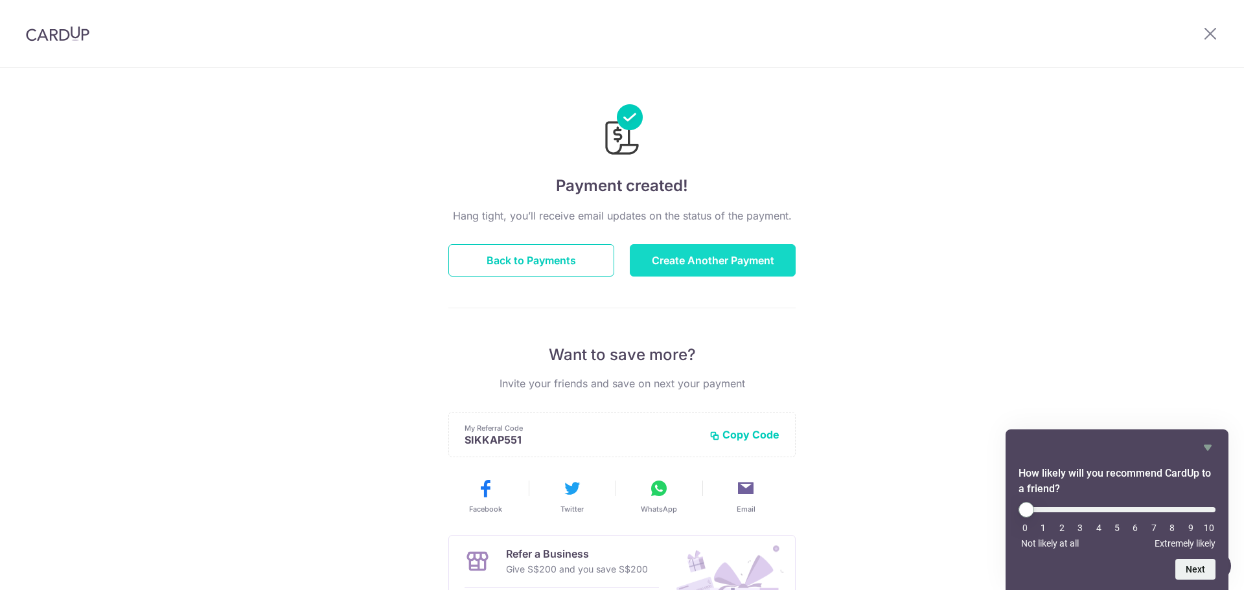
click at [666, 266] on button "Create Another Payment" at bounding box center [713, 260] width 166 height 32
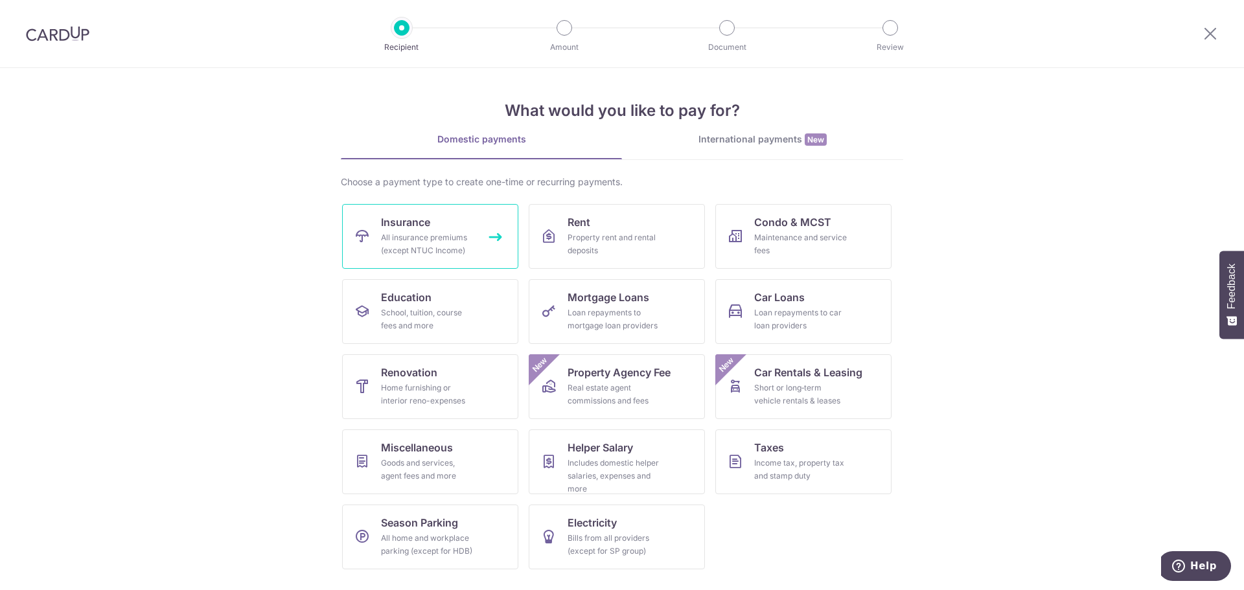
click at [460, 241] on div "All insurance premiums (except NTUC Income)" at bounding box center [427, 244] width 93 height 26
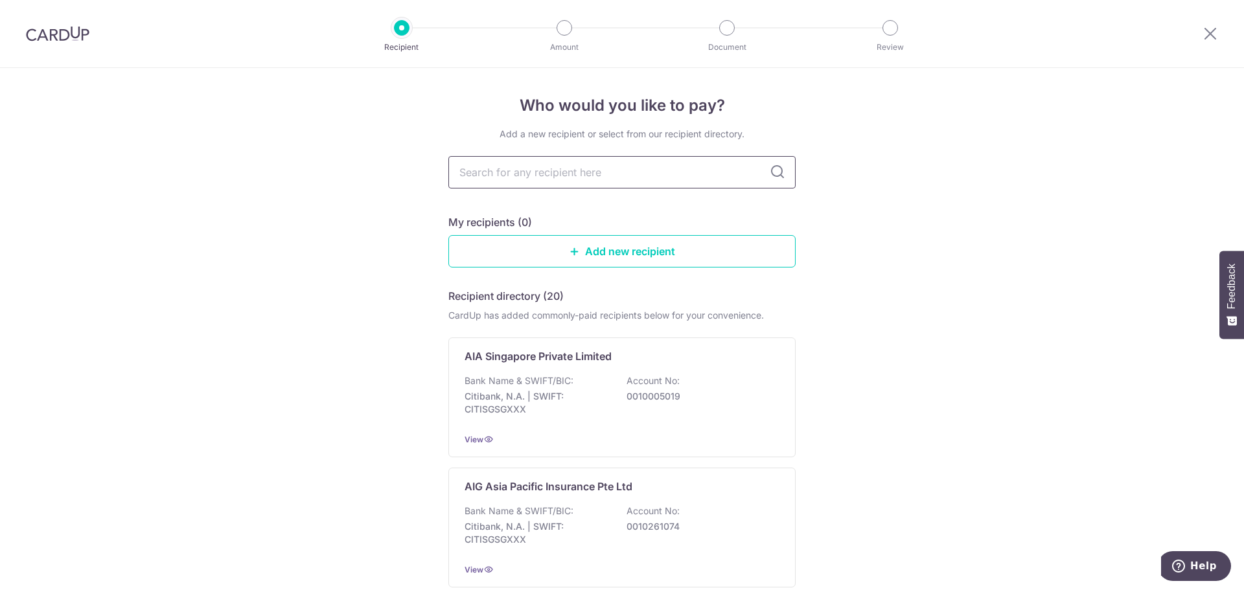
click at [523, 177] on input "text" at bounding box center [621, 172] width 347 height 32
type input "prud"
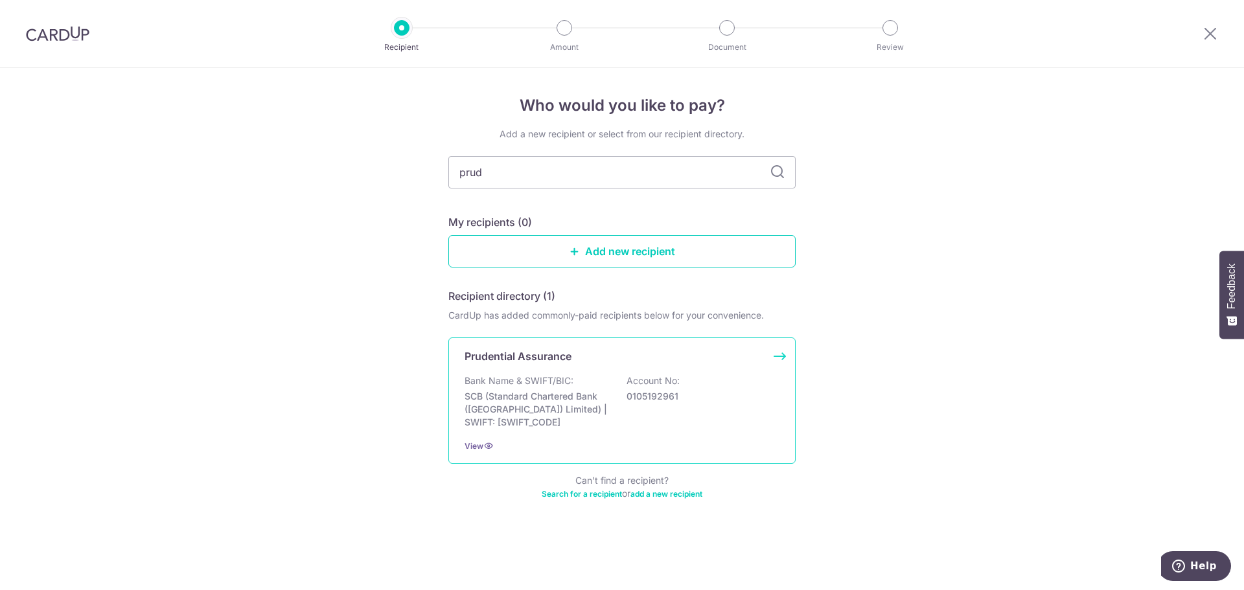
click at [561, 384] on p "Bank Name & SWIFT/BIC:" at bounding box center [518, 380] width 109 height 13
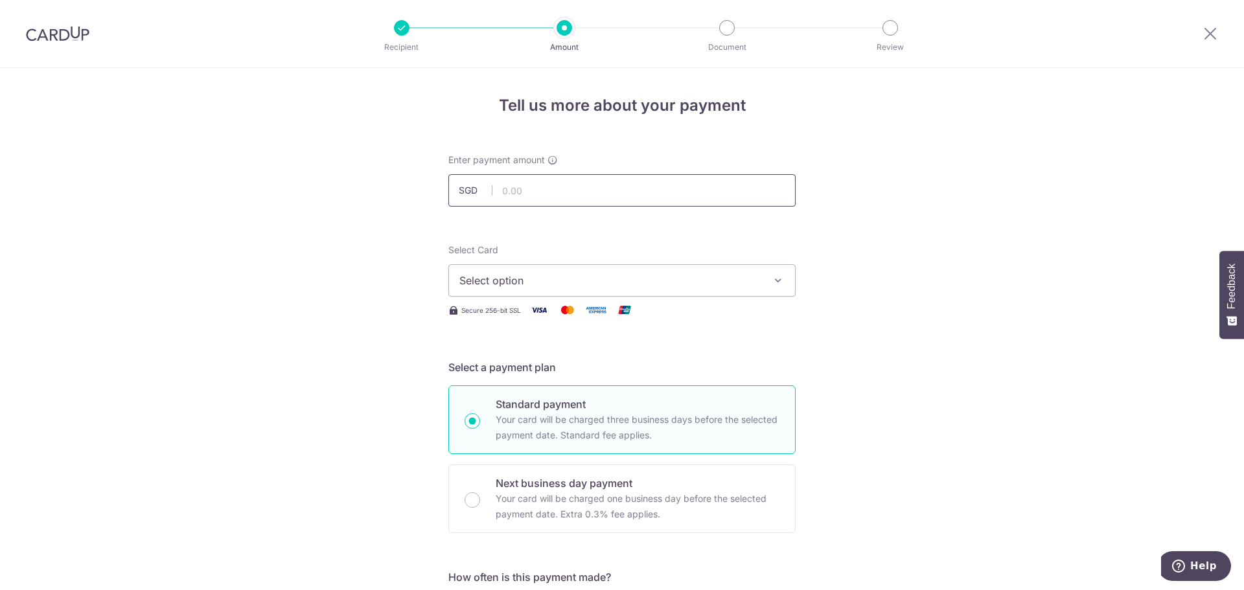
click at [540, 193] on input "text" at bounding box center [621, 190] width 347 height 32
type input "26.18"
click at [582, 284] on span "Select option" at bounding box center [610, 281] width 302 height 16
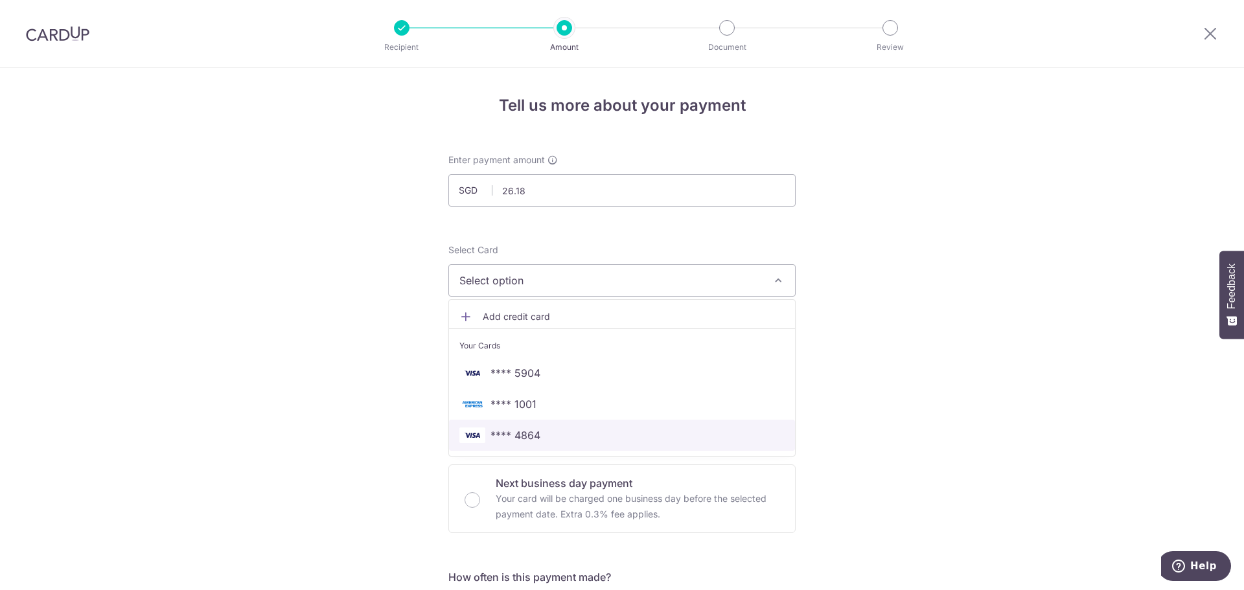
click at [527, 435] on span "**** 4864" at bounding box center [515, 436] width 50 height 16
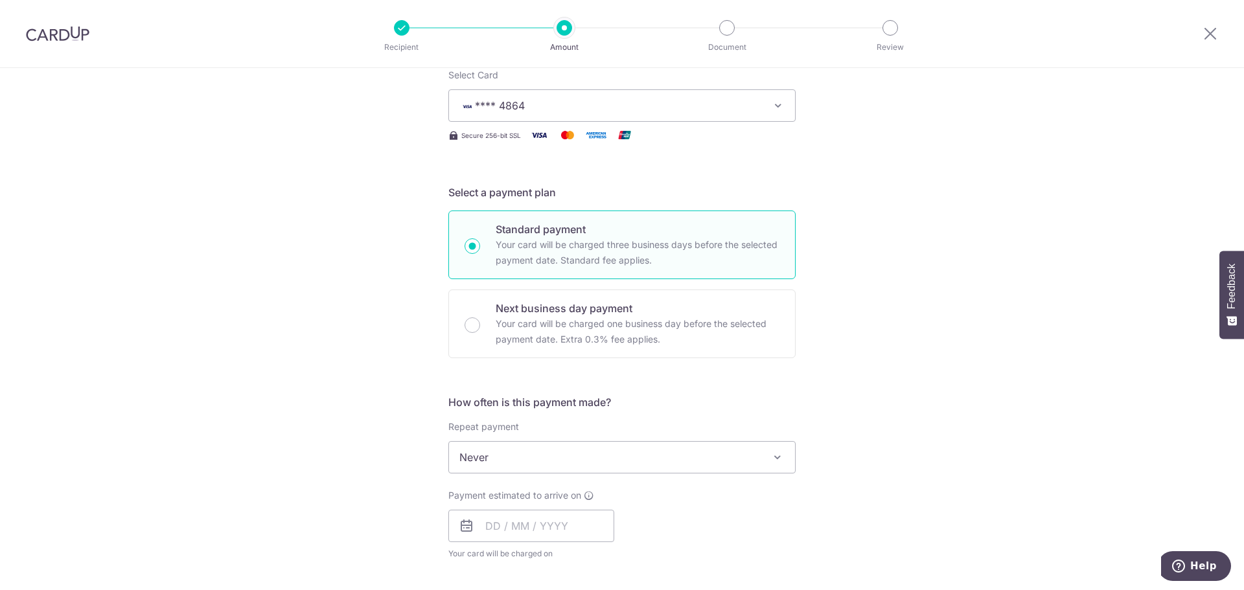
scroll to position [324, 0]
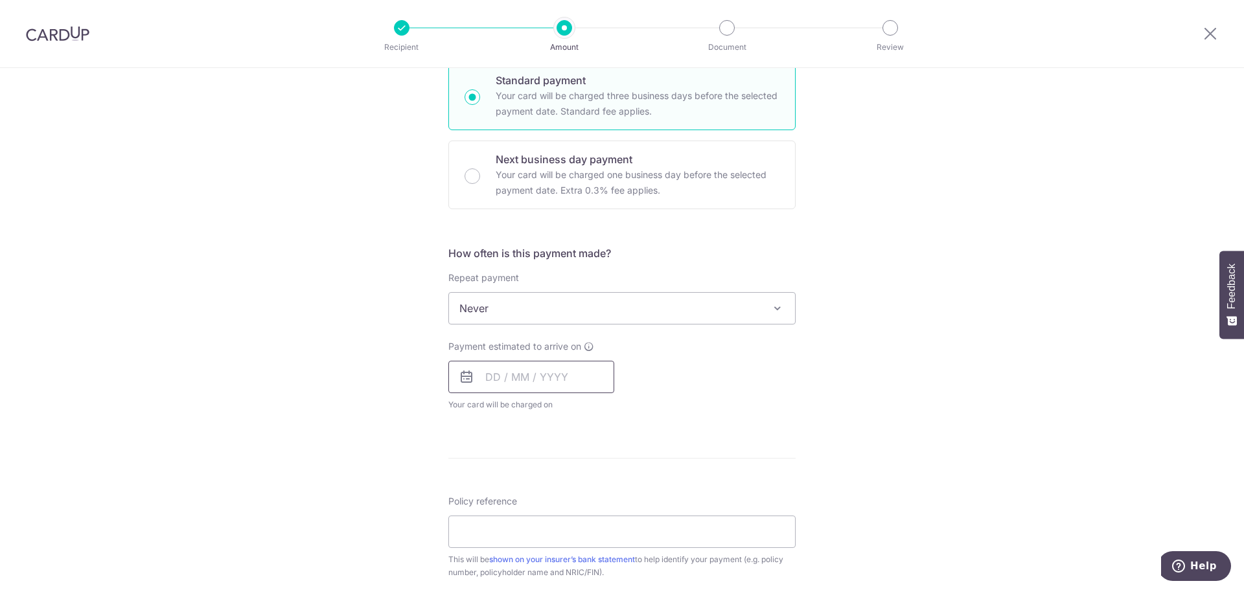
click at [552, 381] on input "text" at bounding box center [531, 377] width 166 height 32
click at [553, 497] on link "10" at bounding box center [552, 495] width 21 height 21
type input "[DATE]"
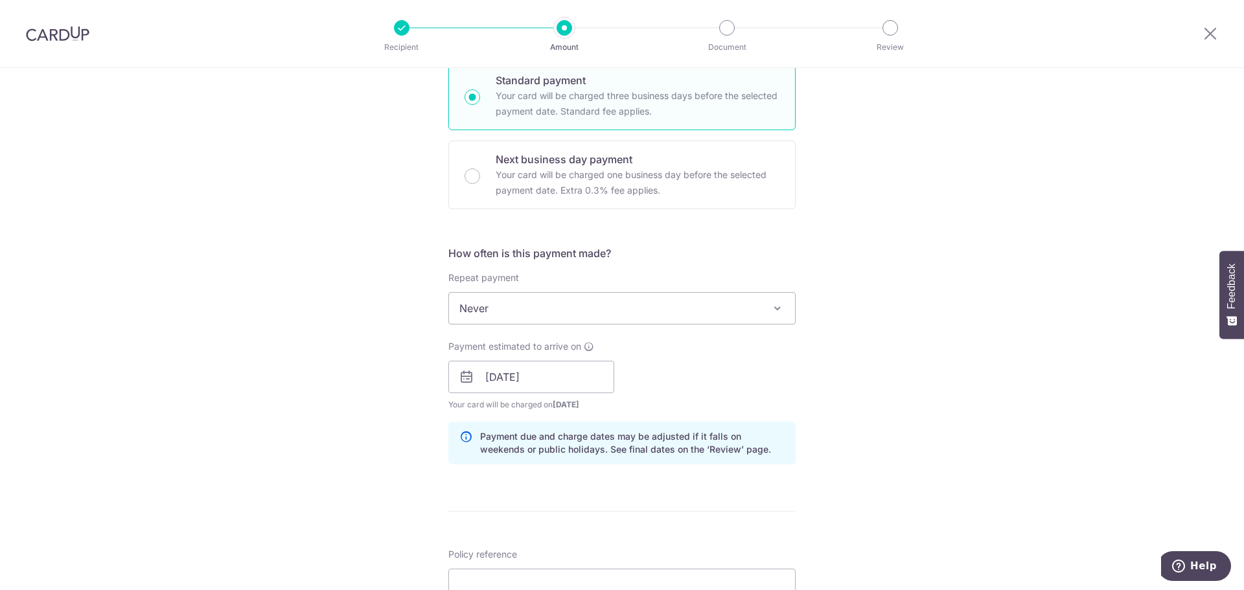
scroll to position [583, 0]
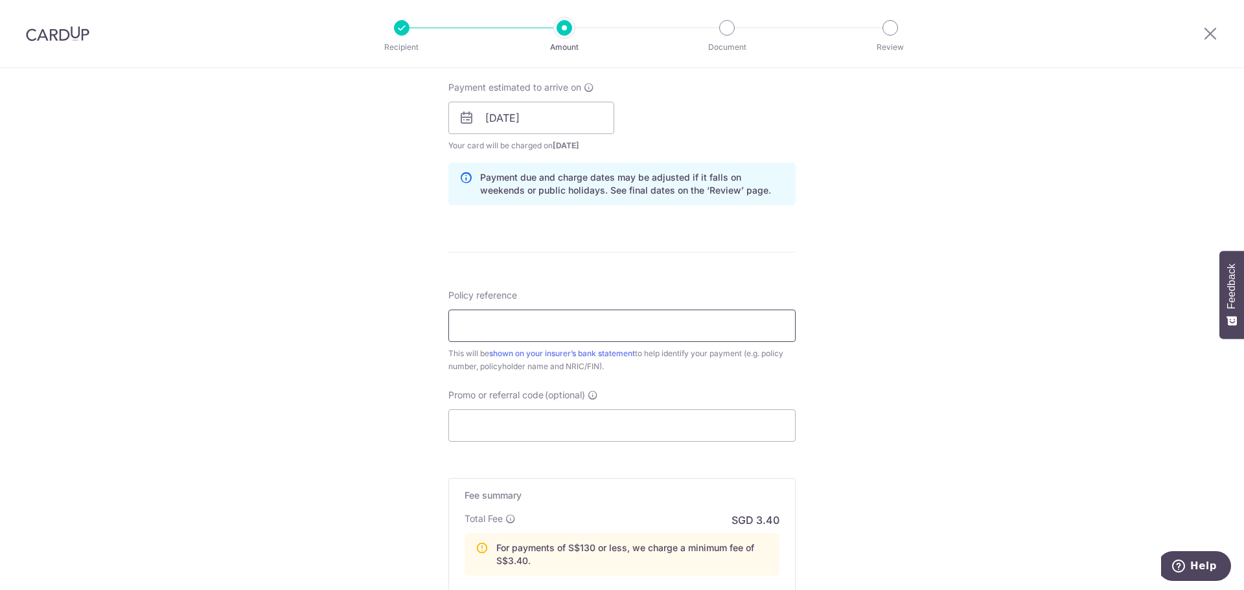
click at [519, 330] on input "Policy reference" at bounding box center [621, 326] width 347 height 32
type input "81999464-FOR [PERSON_NAME]"
click at [527, 422] on input "Promo or referral code (optional)" at bounding box center [621, 425] width 347 height 32
paste input "OFF225"
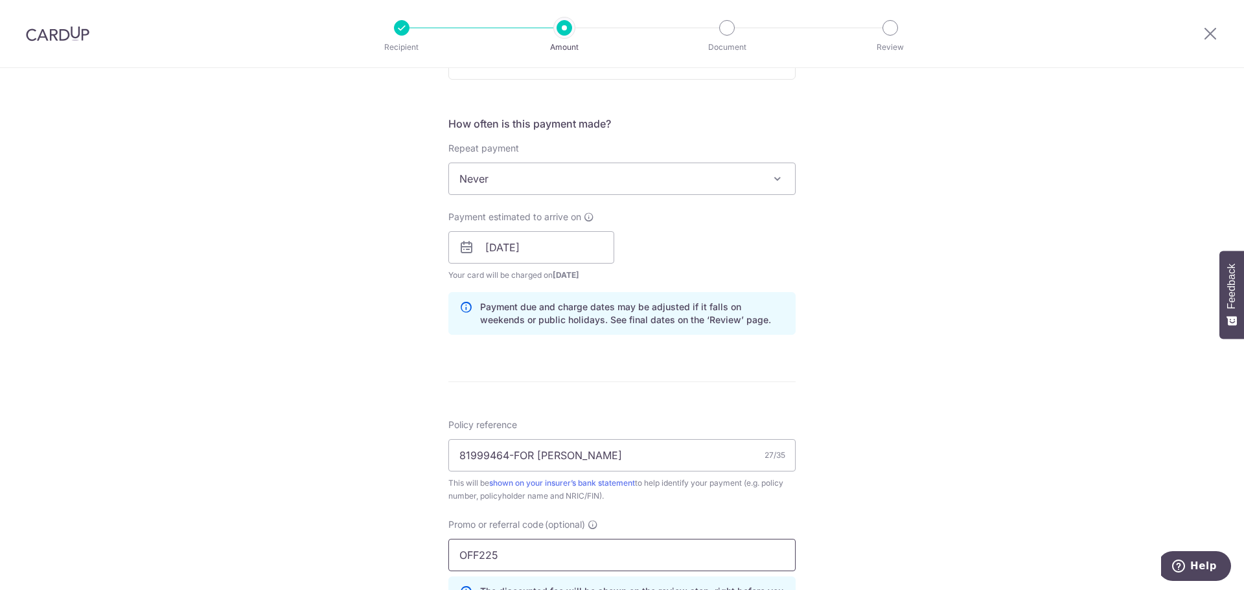
scroll to position [814, 0]
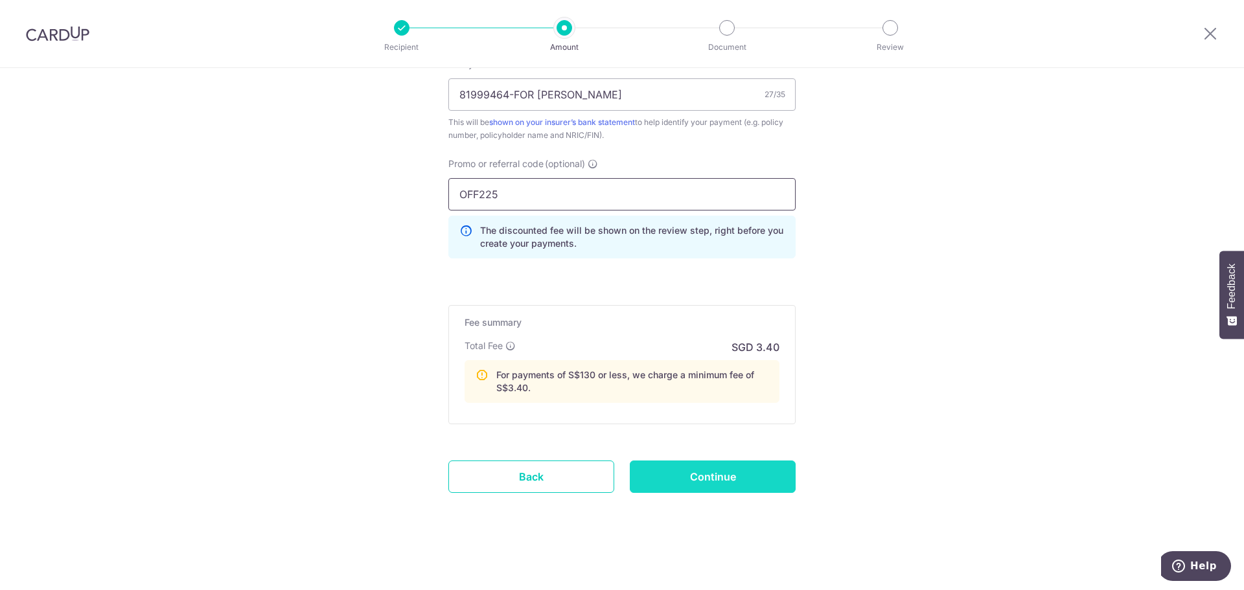
type input "OFF225"
click at [711, 477] on input "Continue" at bounding box center [713, 477] width 166 height 32
type input "Create Schedule"
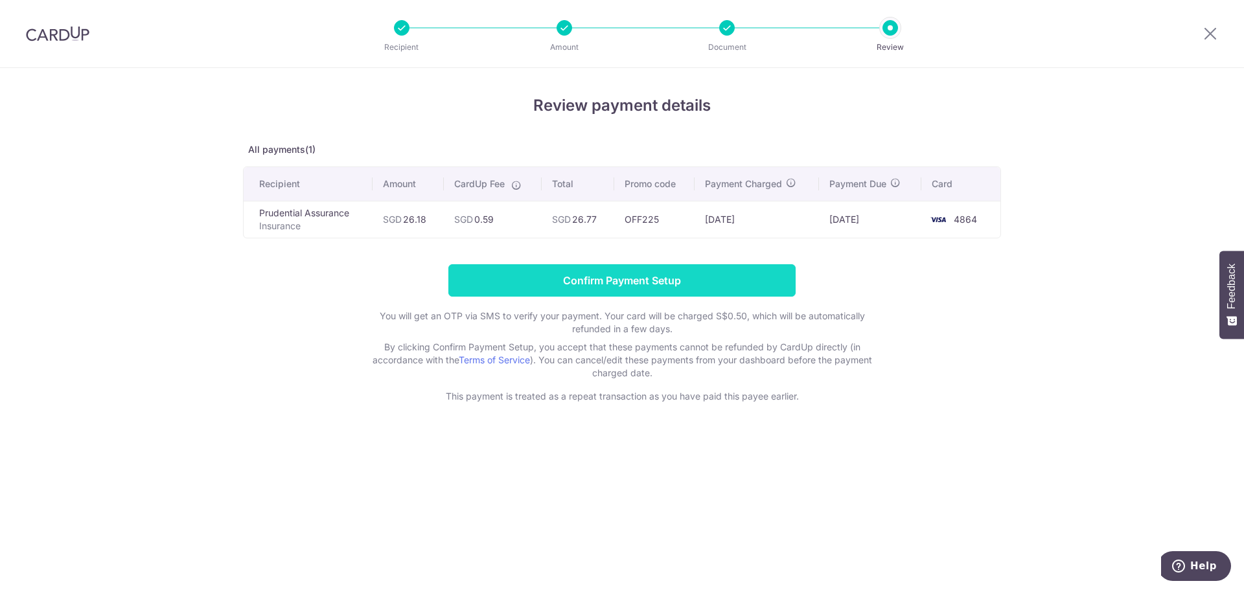
click at [603, 279] on input "Confirm Payment Setup" at bounding box center [621, 280] width 347 height 32
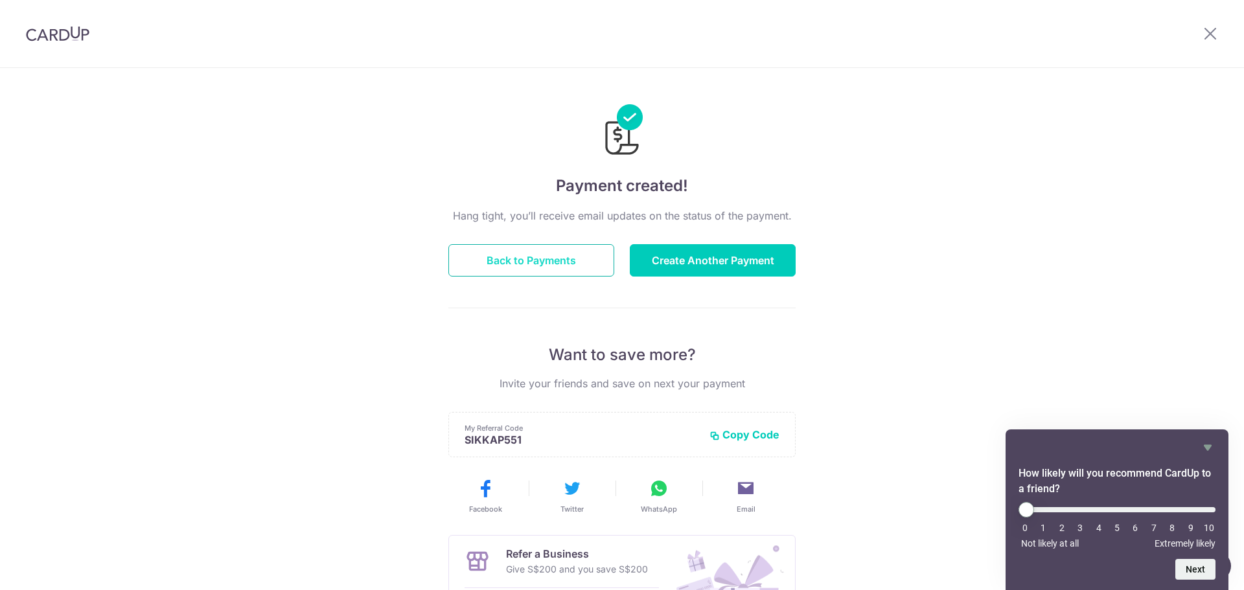
click at [575, 256] on button "Back to Payments" at bounding box center [531, 260] width 166 height 32
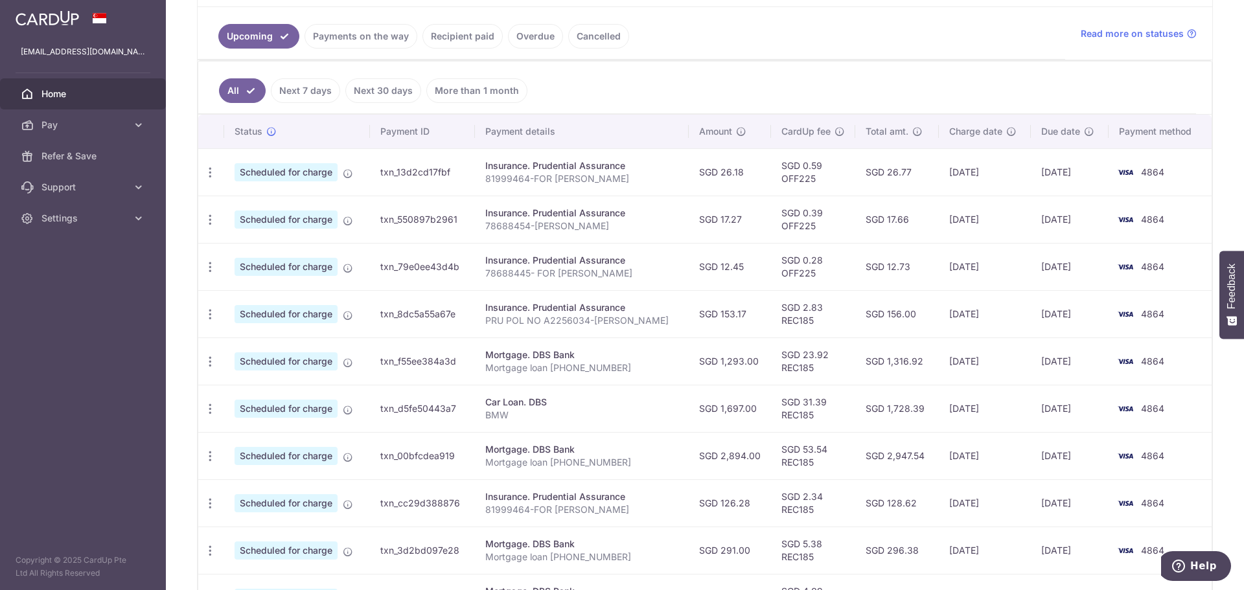
scroll to position [282, 0]
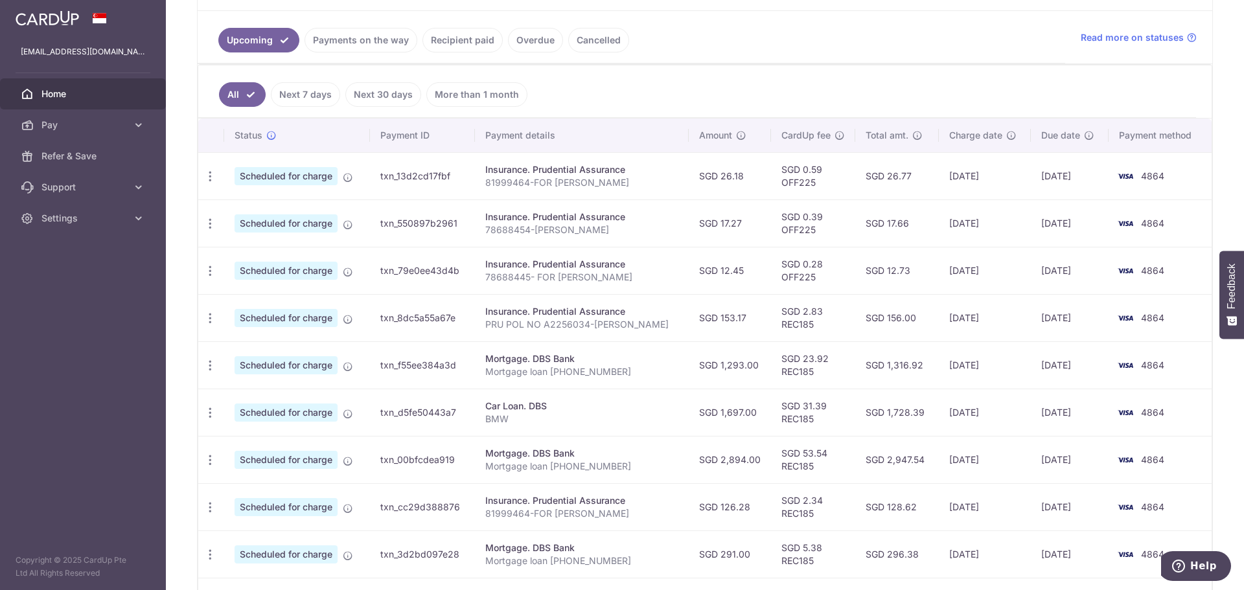
click at [313, 94] on link "Next 7 days" at bounding box center [305, 94] width 69 height 25
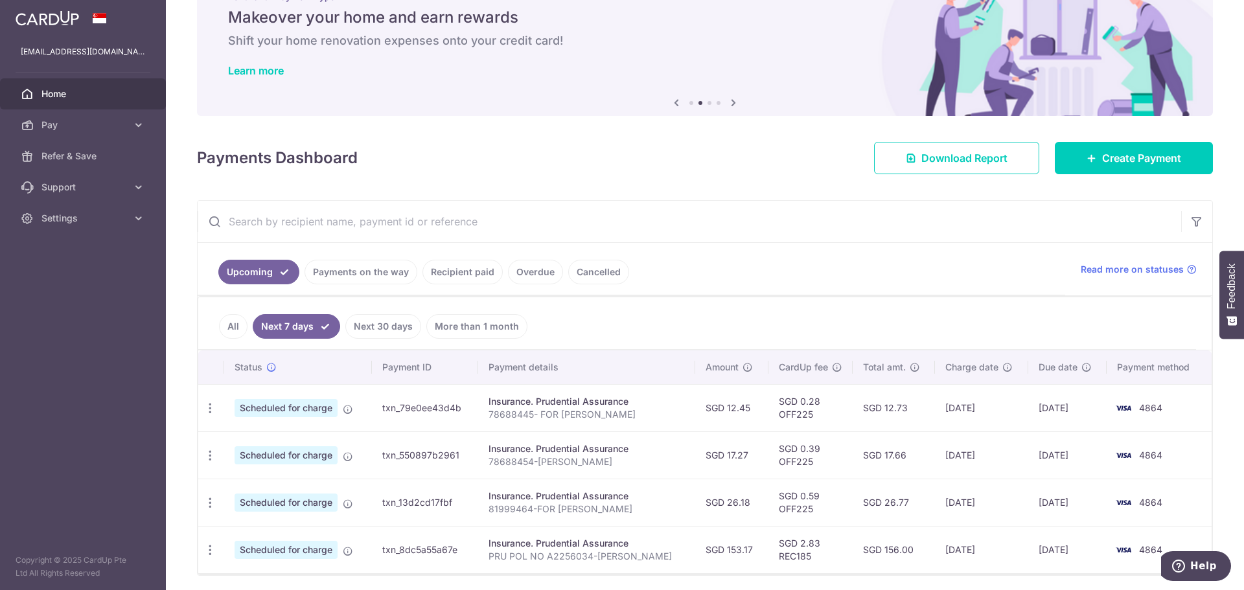
scroll to position [97, 0]
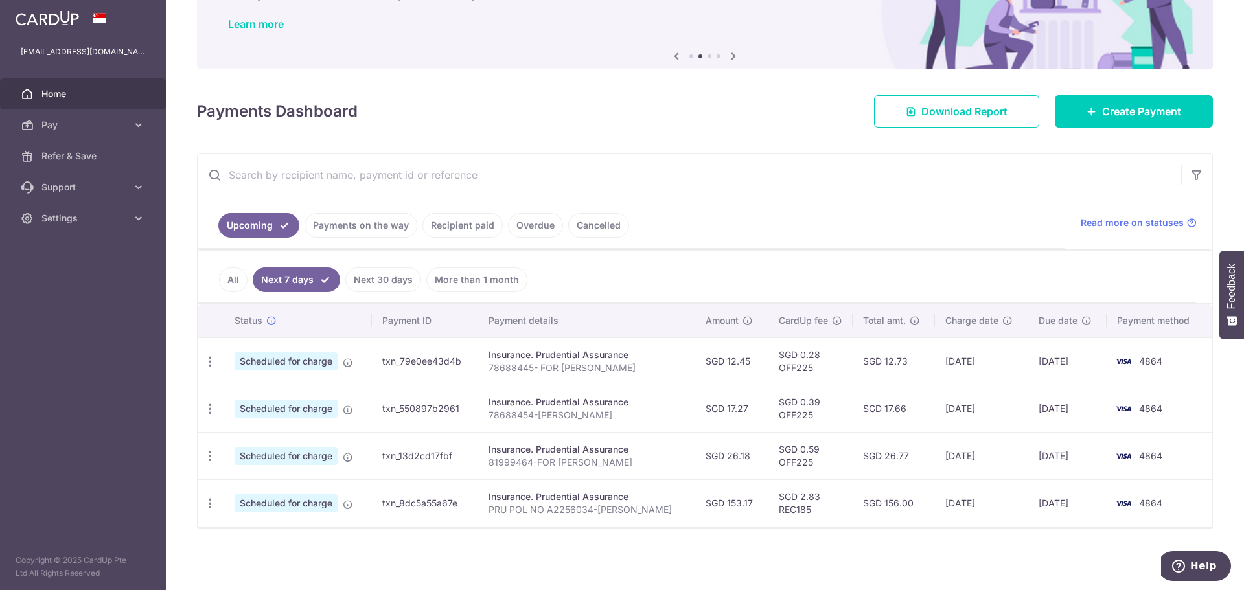
click at [382, 274] on link "Next 30 days" at bounding box center [383, 280] width 76 height 25
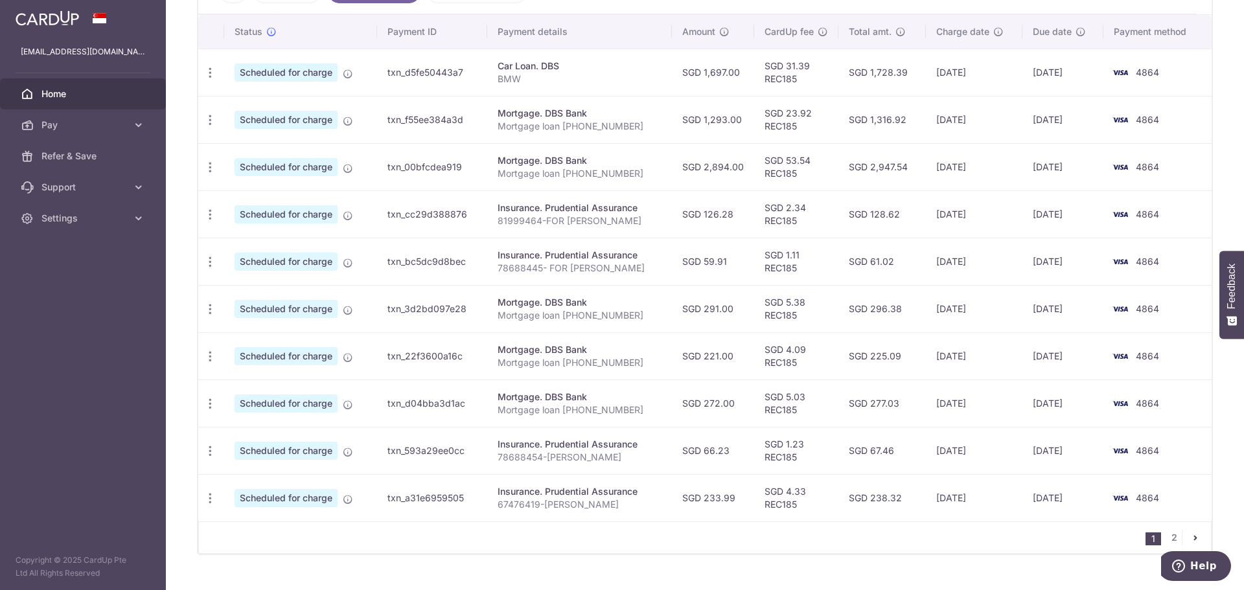
scroll to position [411, 0]
